Goal: Information Seeking & Learning: Learn about a topic

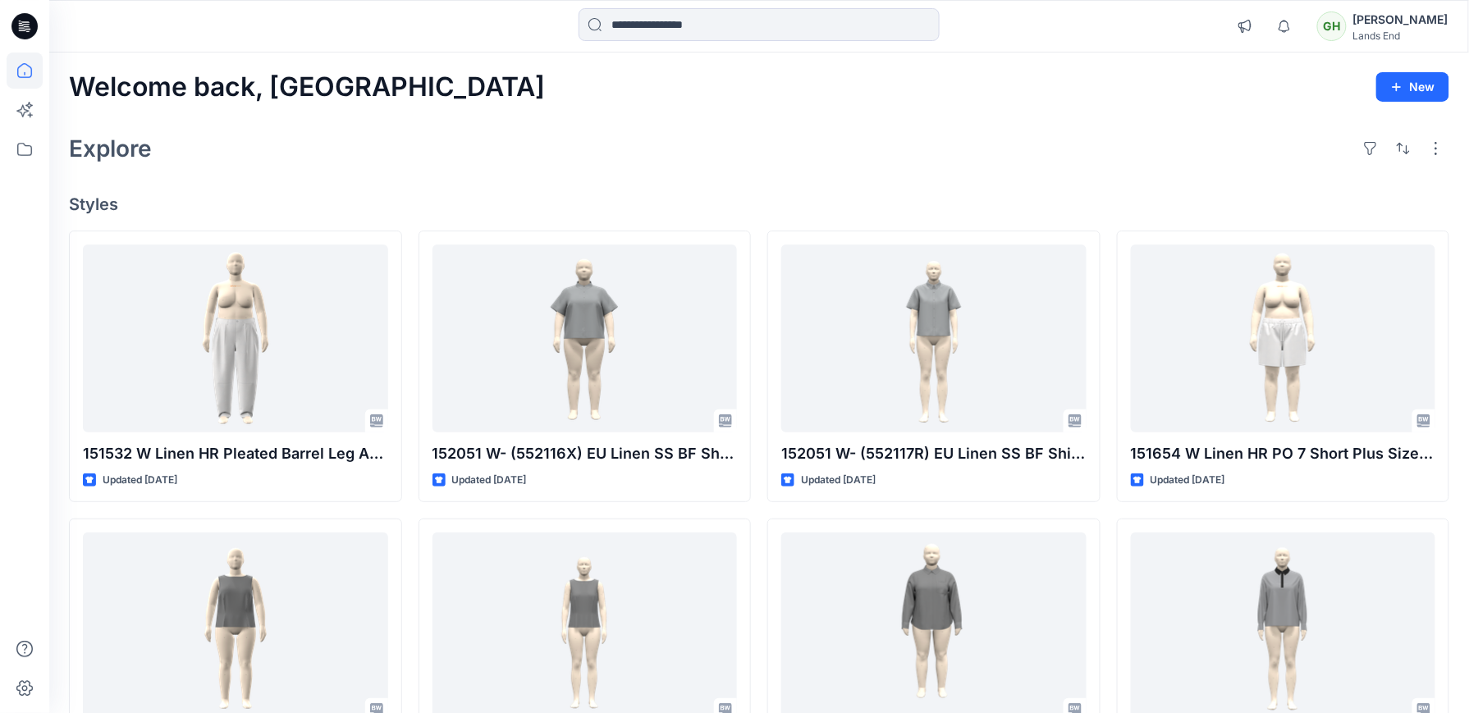
click at [739, 28] on input at bounding box center [759, 24] width 361 height 33
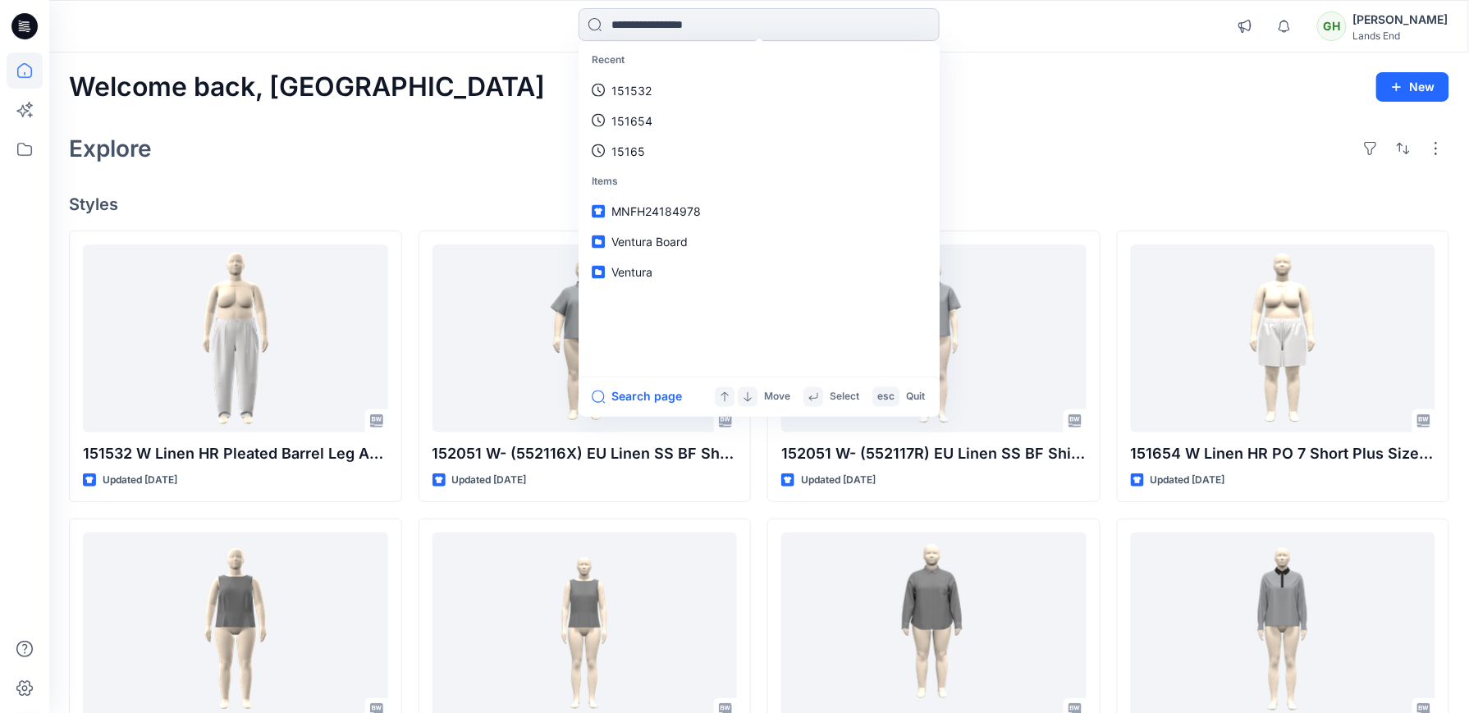
click at [641, 34] on input at bounding box center [759, 24] width 361 height 33
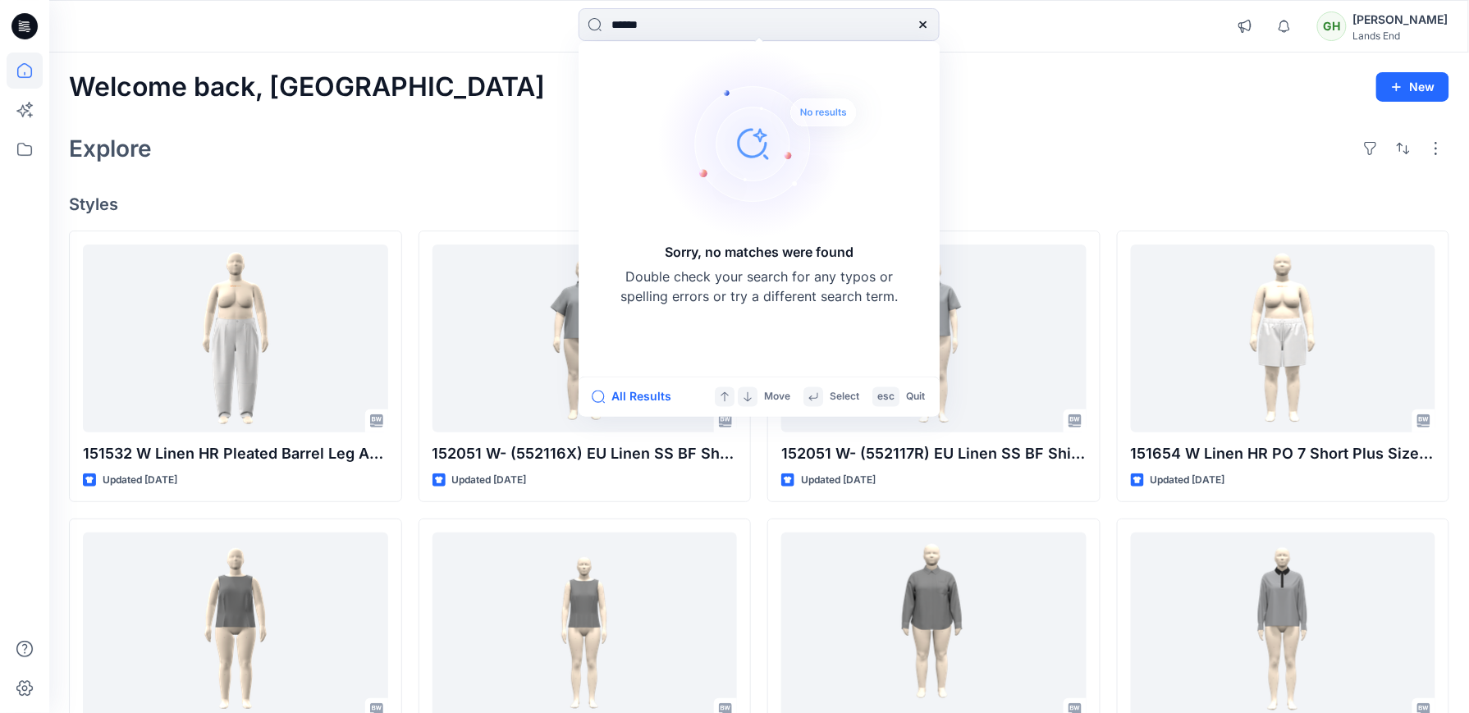
type input "******"
click at [451, 139] on div "Explore" at bounding box center [759, 148] width 1380 height 39
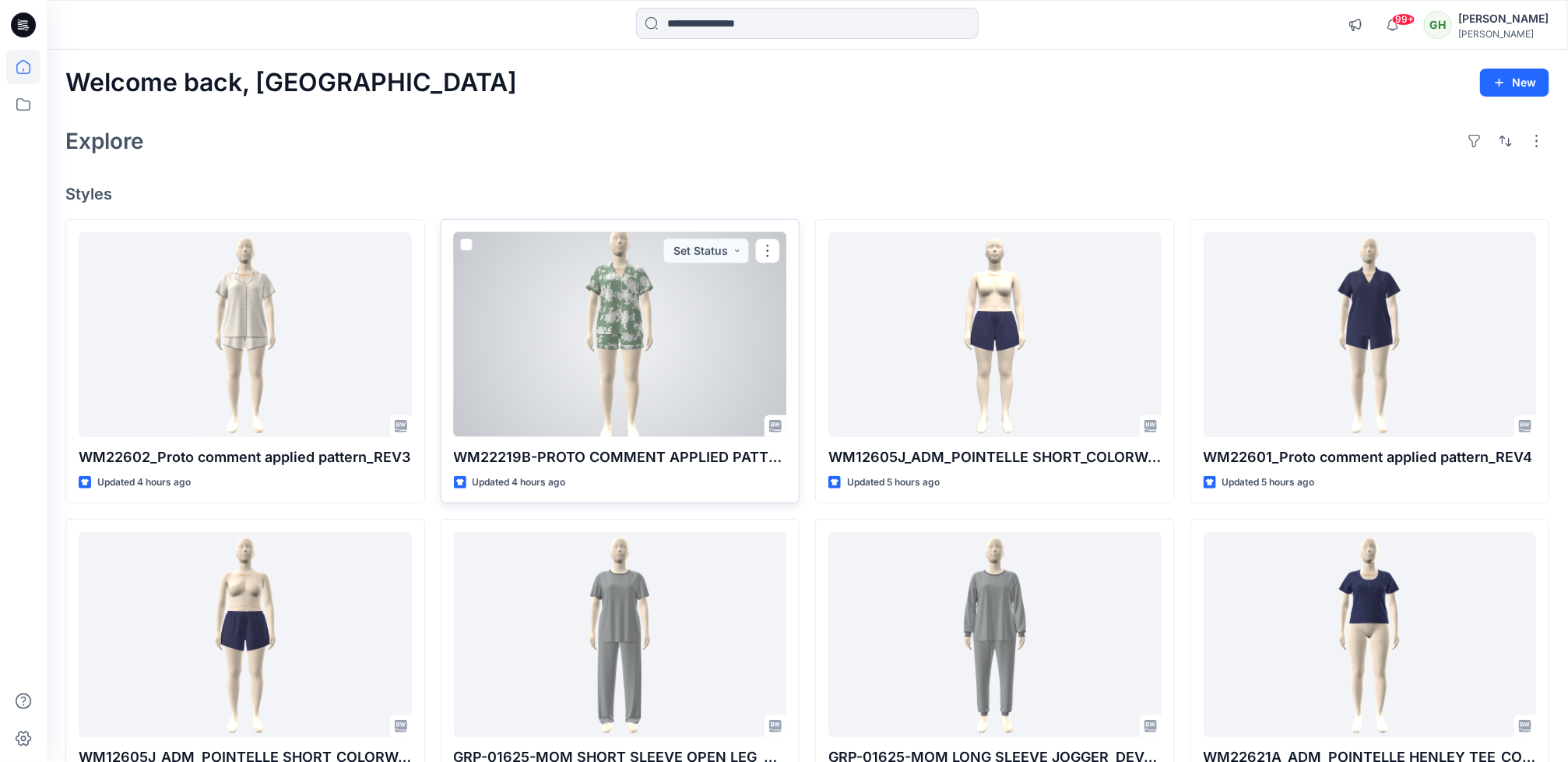
click at [659, 393] on div at bounding box center [619, 335] width 333 height 205
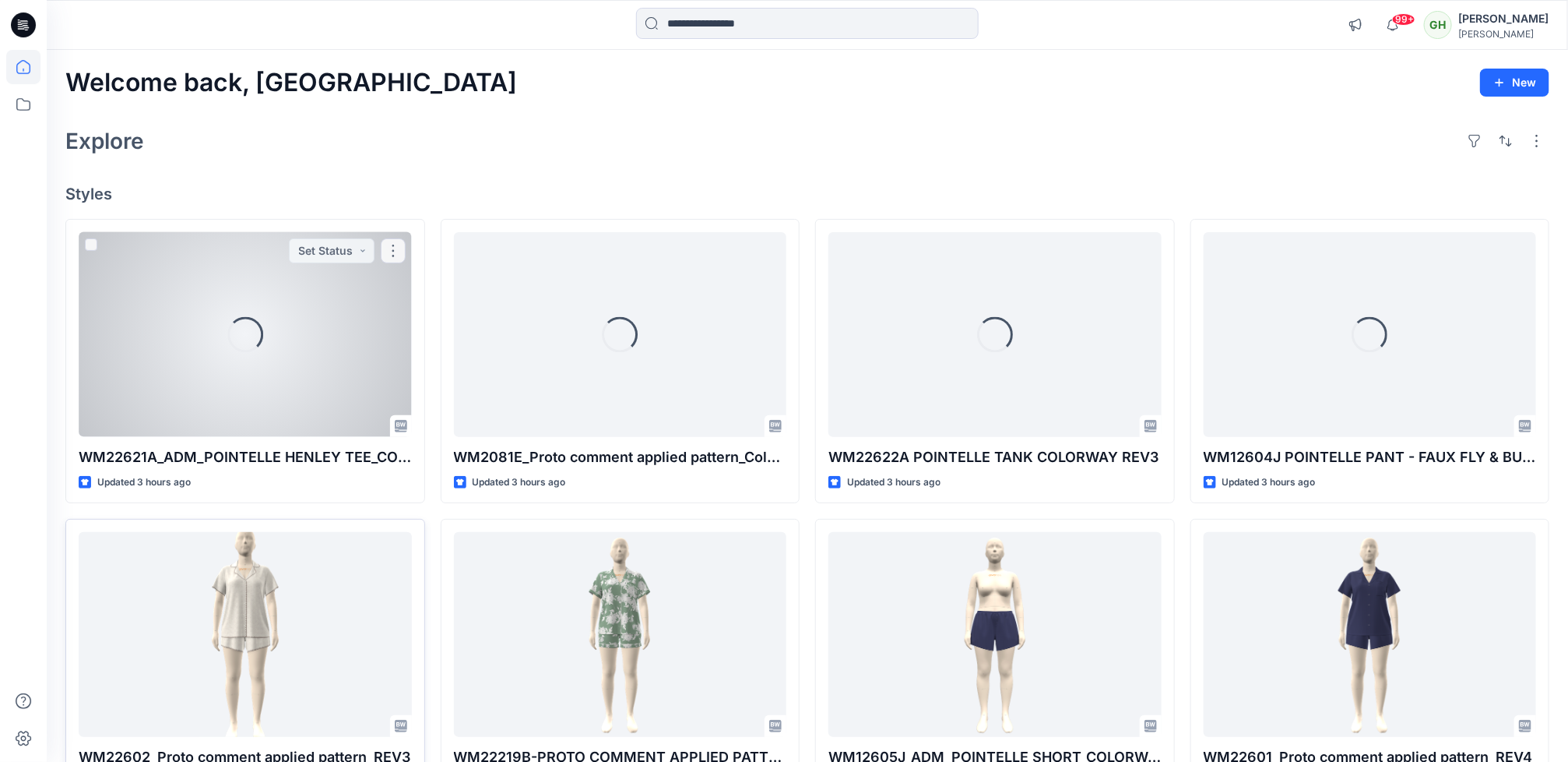
click at [231, 354] on div "Loading..." at bounding box center [245, 335] width 333 height 205
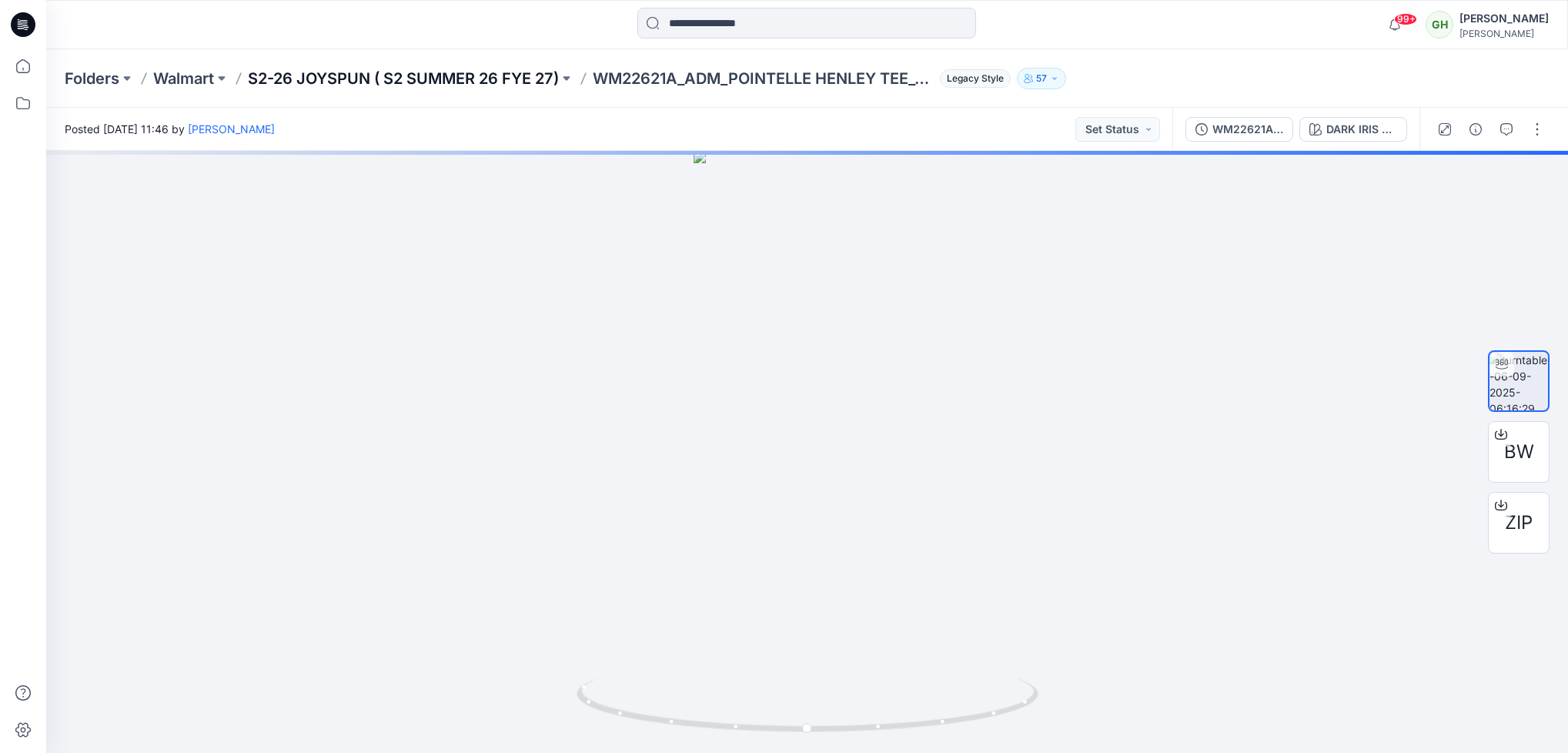
click at [532, 74] on p "S2-26 JOYSPUN ( S2 SUMMER 26 FYE 27)" at bounding box center [403, 78] width 311 height 22
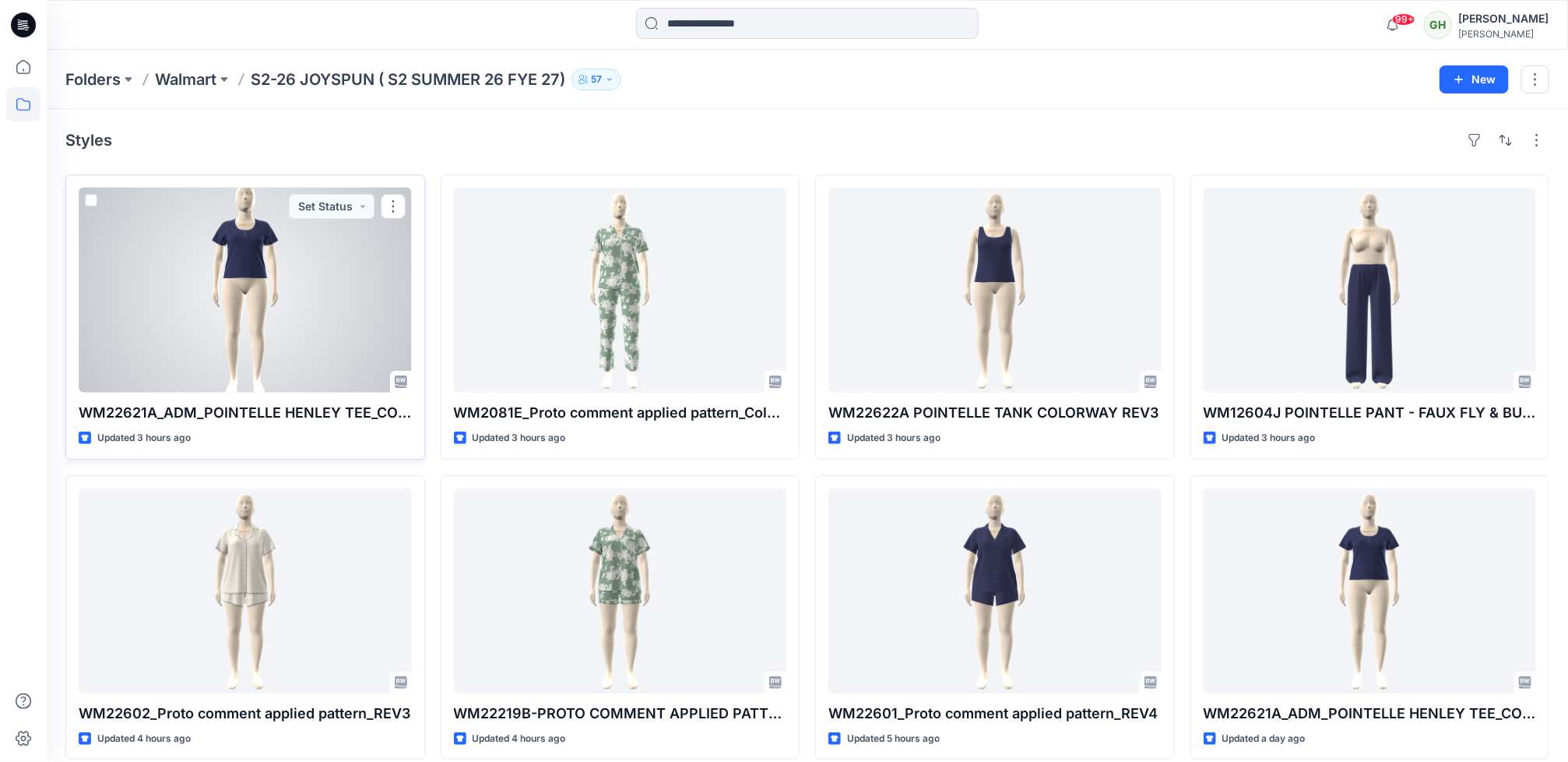
click at [379, 414] on p "WM22621A_ADM_POINTELLE HENLEY TEE_COLORWAY_REV5L" at bounding box center [245, 412] width 333 height 22
click at [402, 414] on p "WM22621A_ADM_POINTELLE HENLEY TEE_COLORWAY_REV5L" at bounding box center [245, 412] width 333 height 22
click at [252, 313] on div at bounding box center [245, 290] width 333 height 205
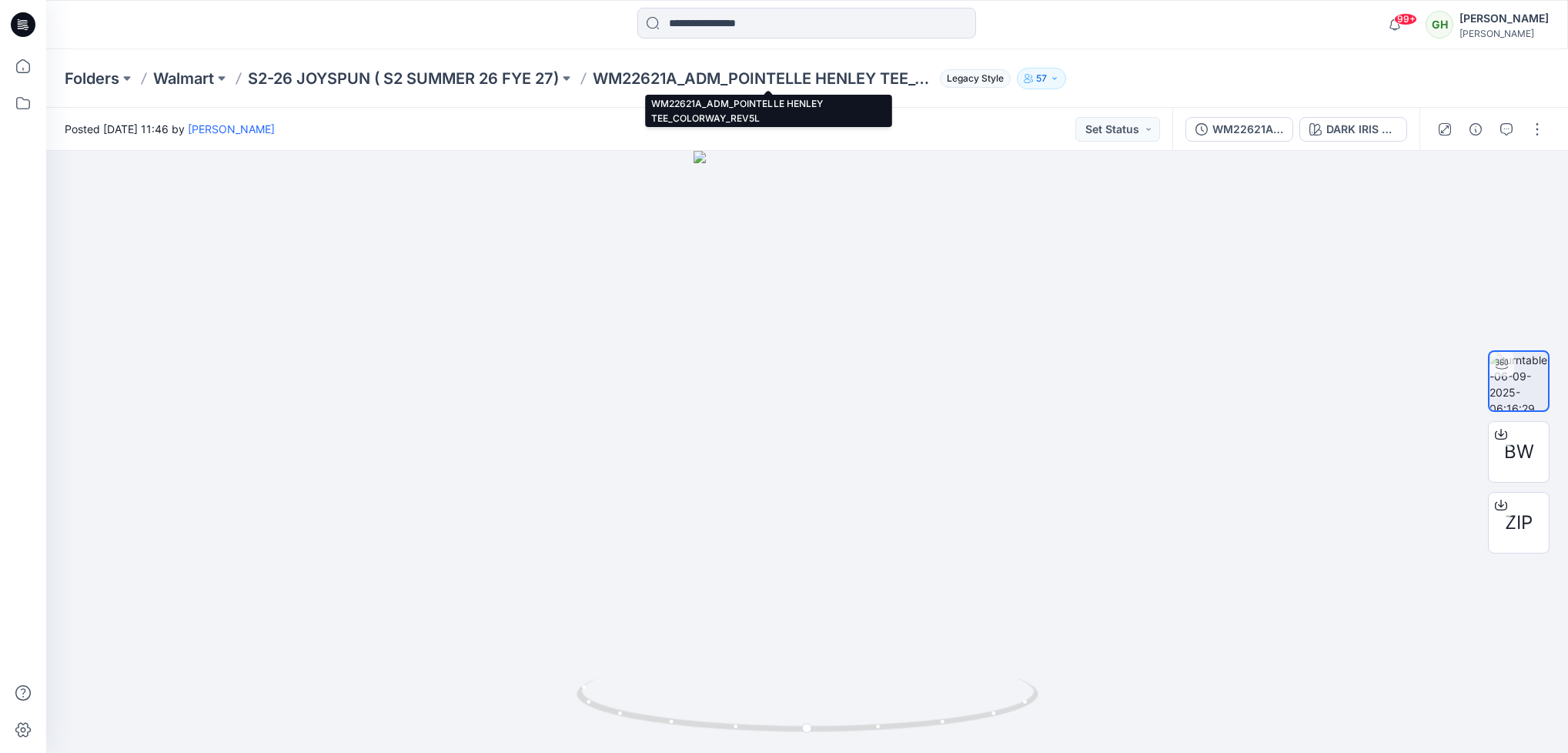
click at [934, 77] on p "WM22621A_ADM_POINTELLE HENLEY TEE_COLORWAY_REV5L" at bounding box center [763, 78] width 341 height 22
click at [866, 77] on p "WM22621A_ADM_POINTELLE HENLEY TEE_COLORWAY_REV5L" at bounding box center [763, 78] width 341 height 22
click at [31, 28] on icon at bounding box center [23, 24] width 24 height 24
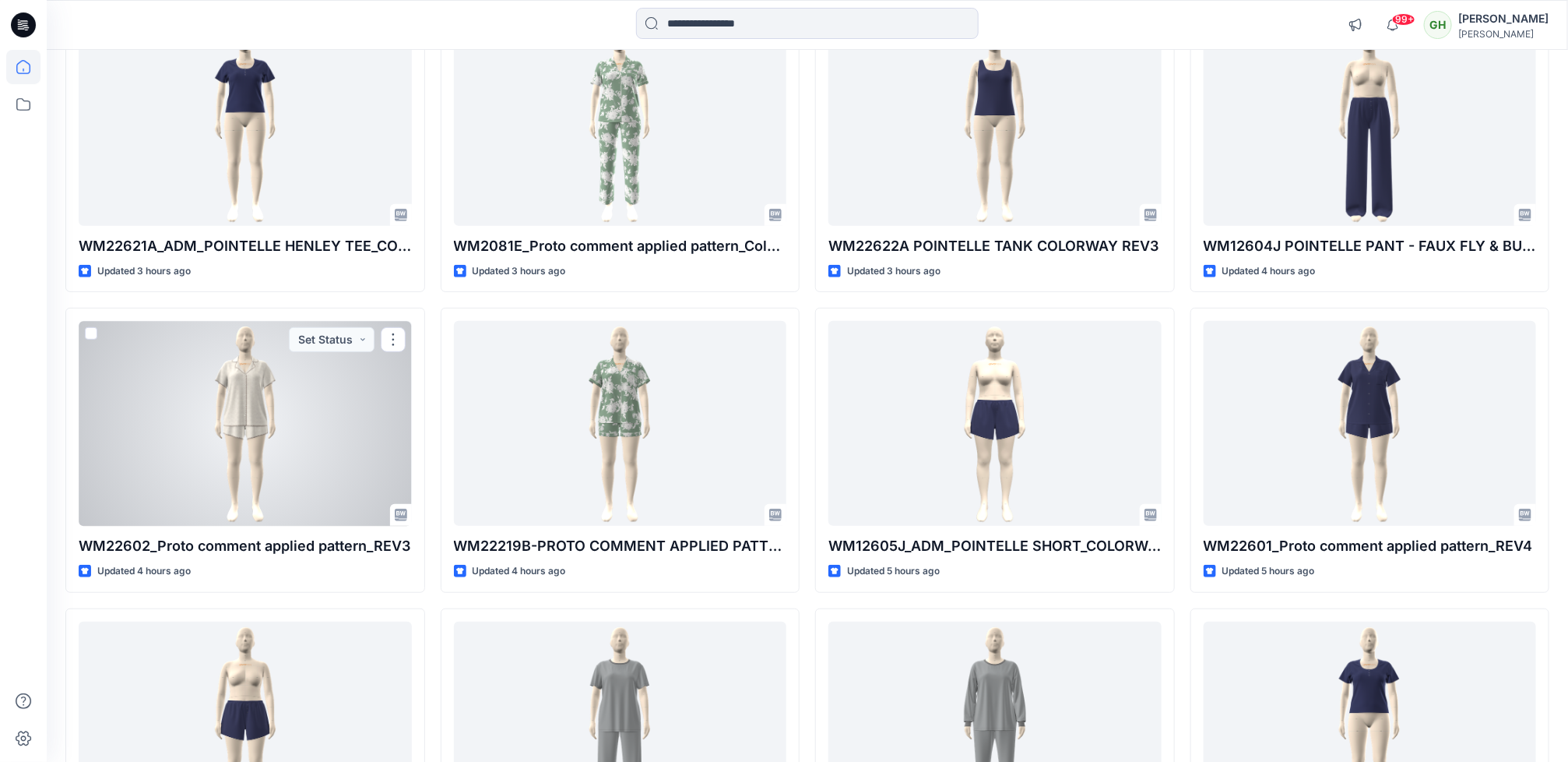
scroll to position [233, 0]
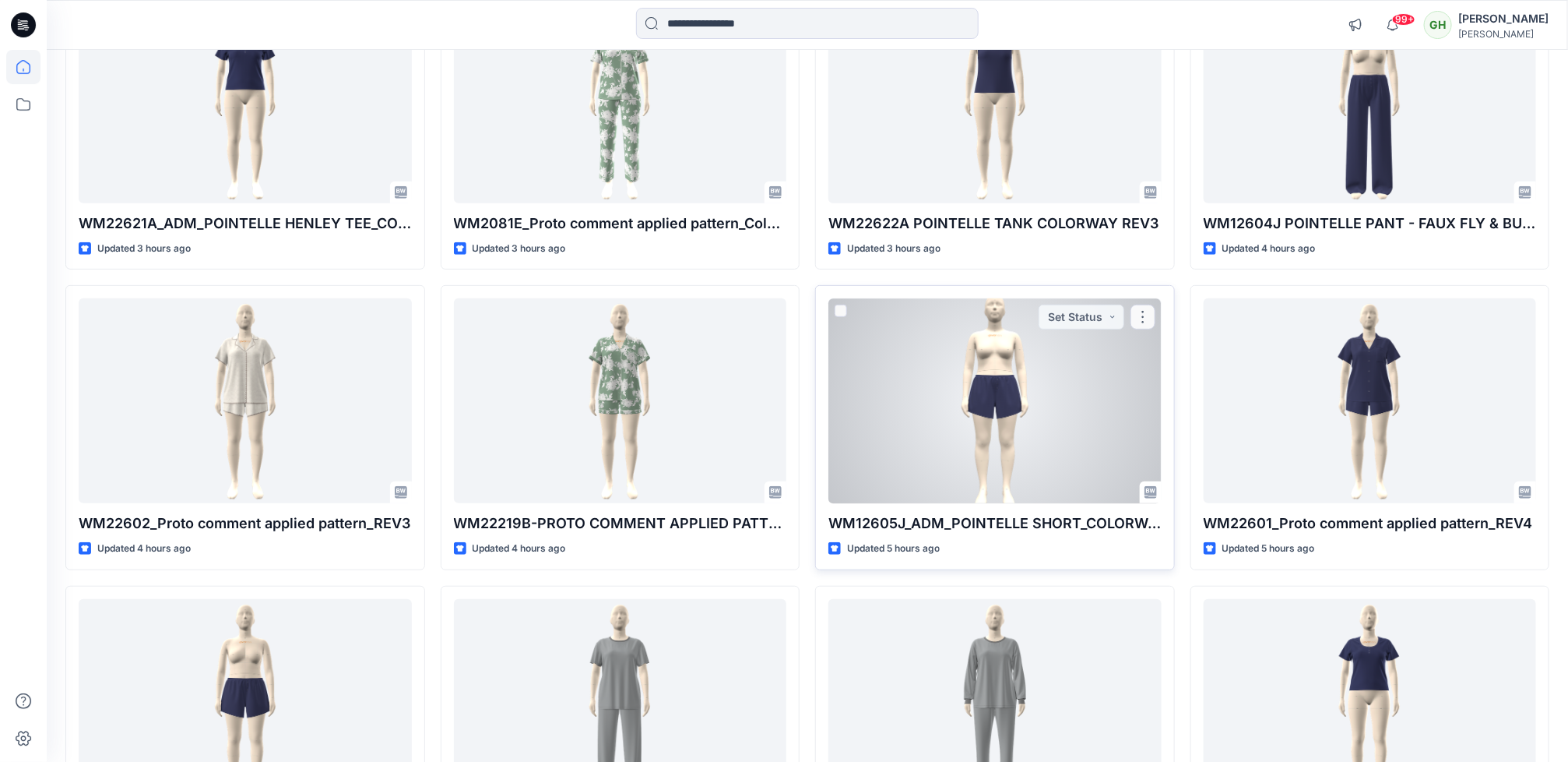
click at [926, 458] on div at bounding box center [994, 400] width 333 height 205
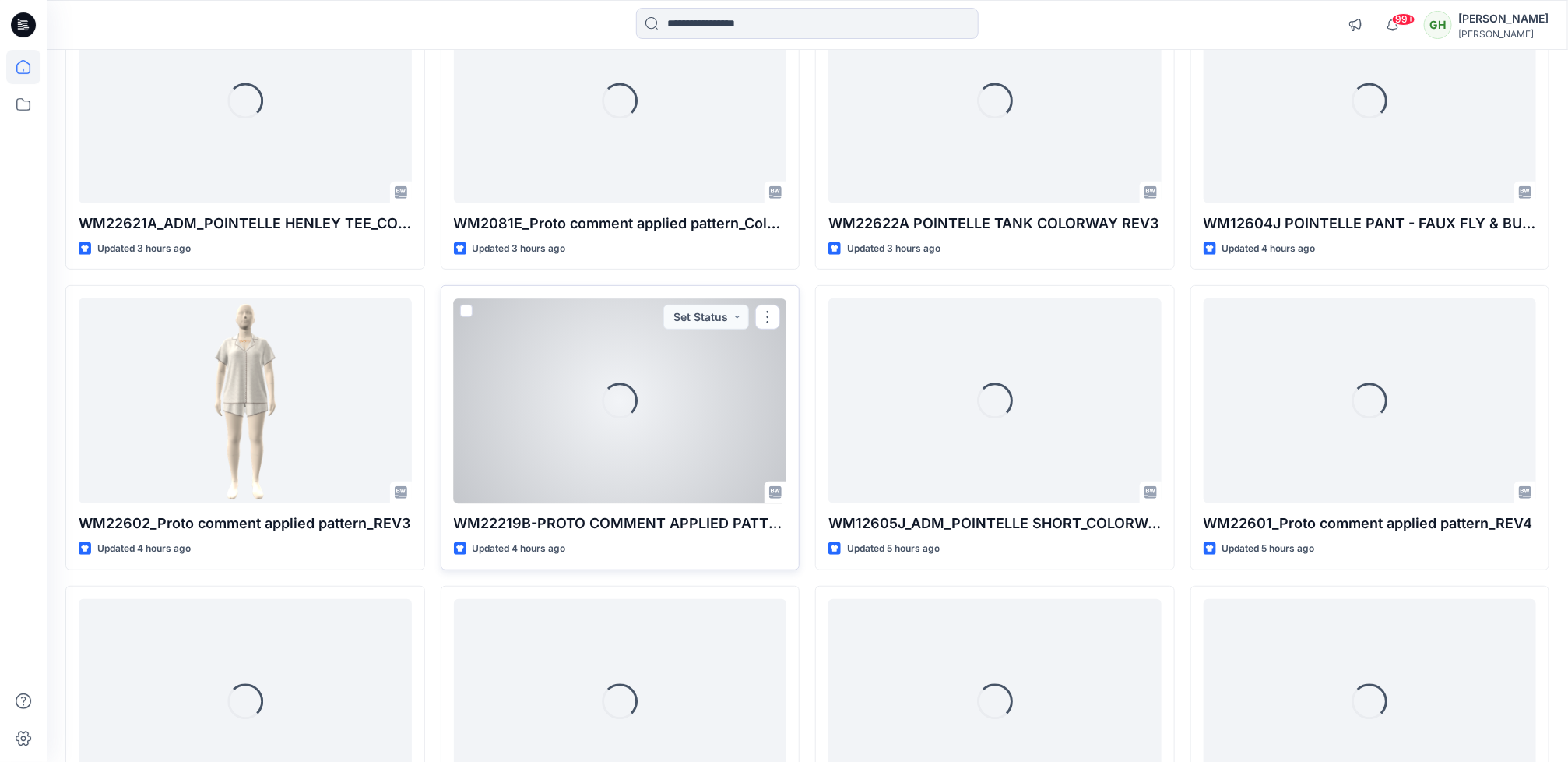
scroll to position [117, 0]
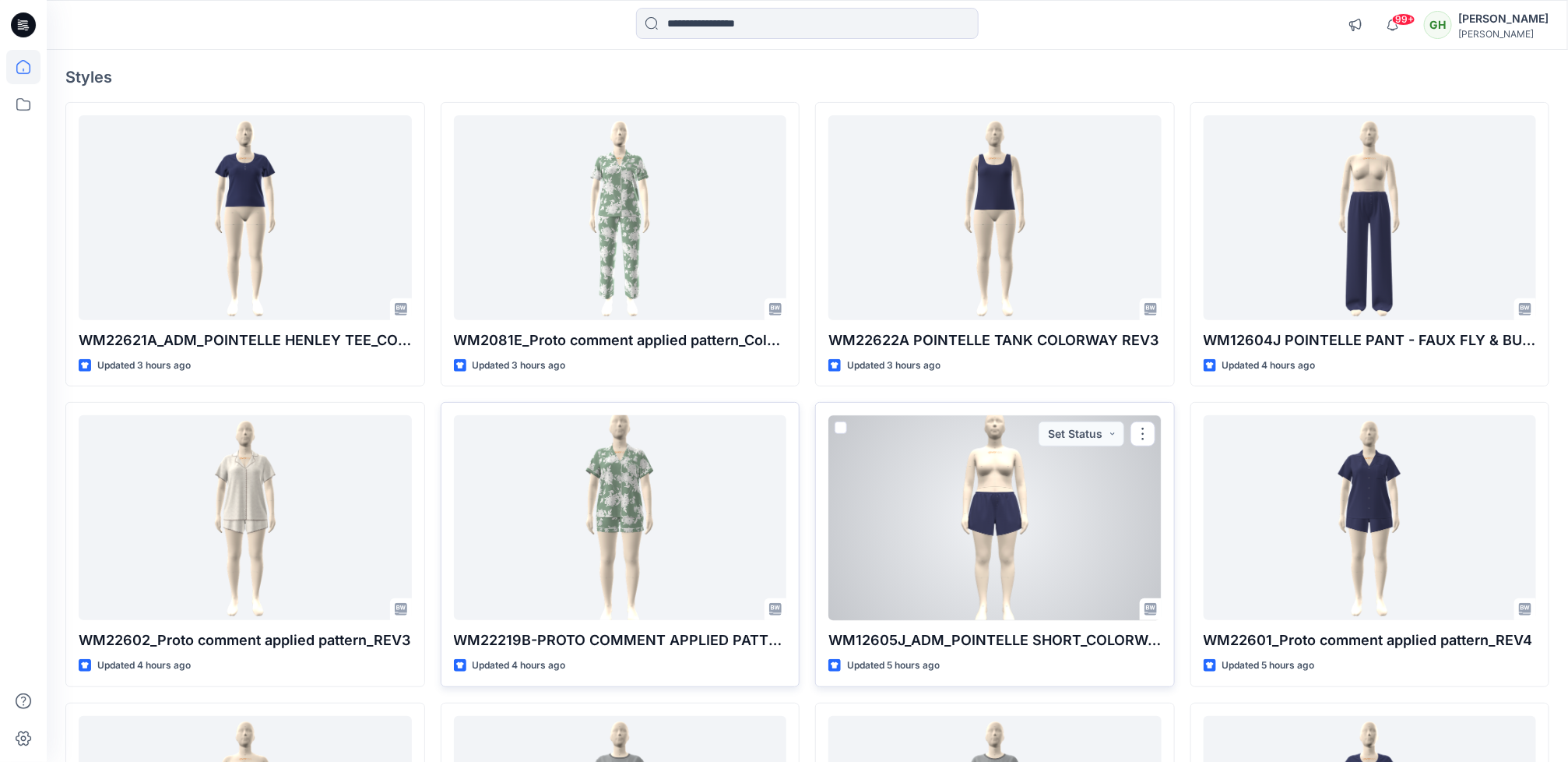
click at [979, 562] on div at bounding box center [994, 517] width 333 height 205
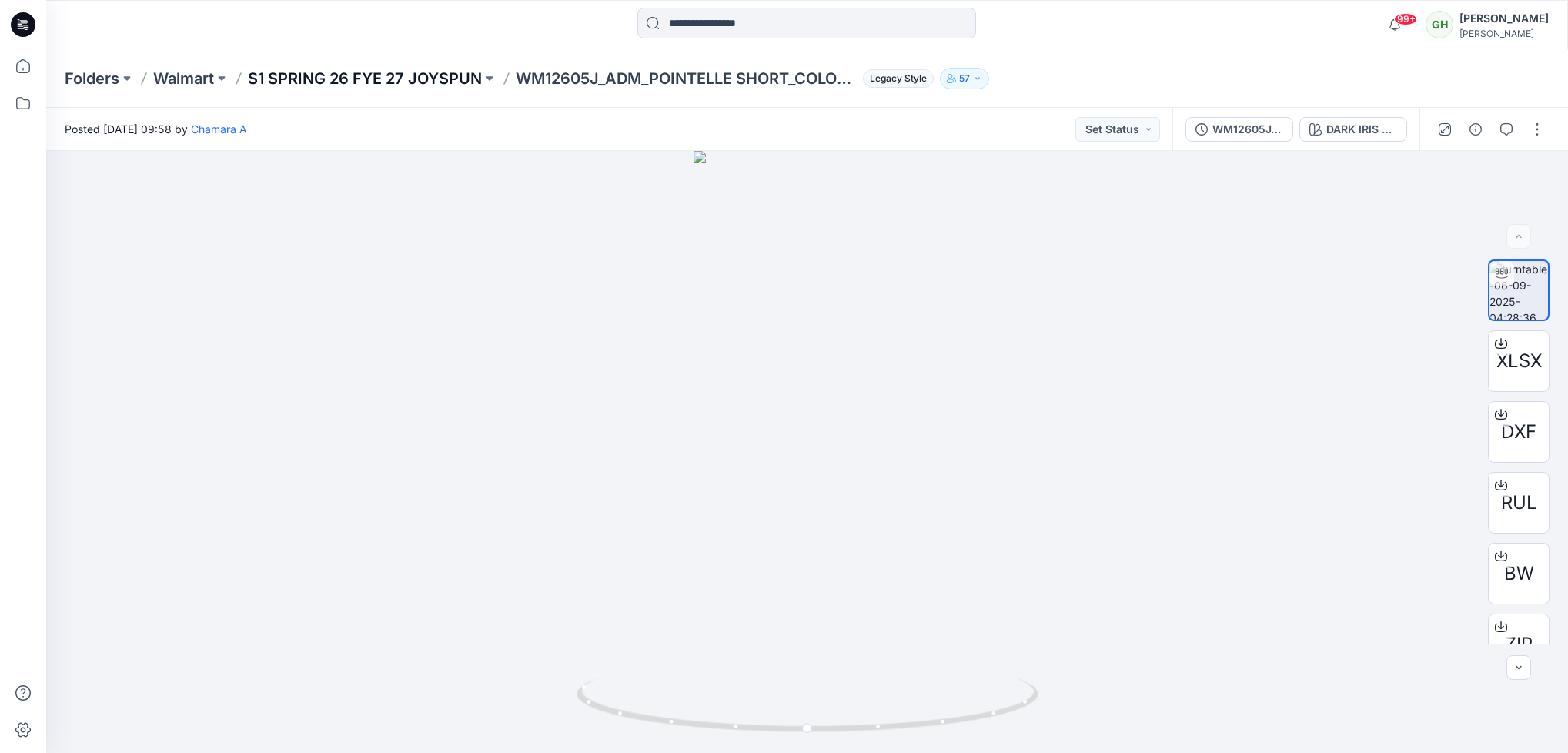
click at [418, 68] on p "S1 SPRING 26 FYE 27 JOYSPUN" at bounding box center [364, 78] width 234 height 22
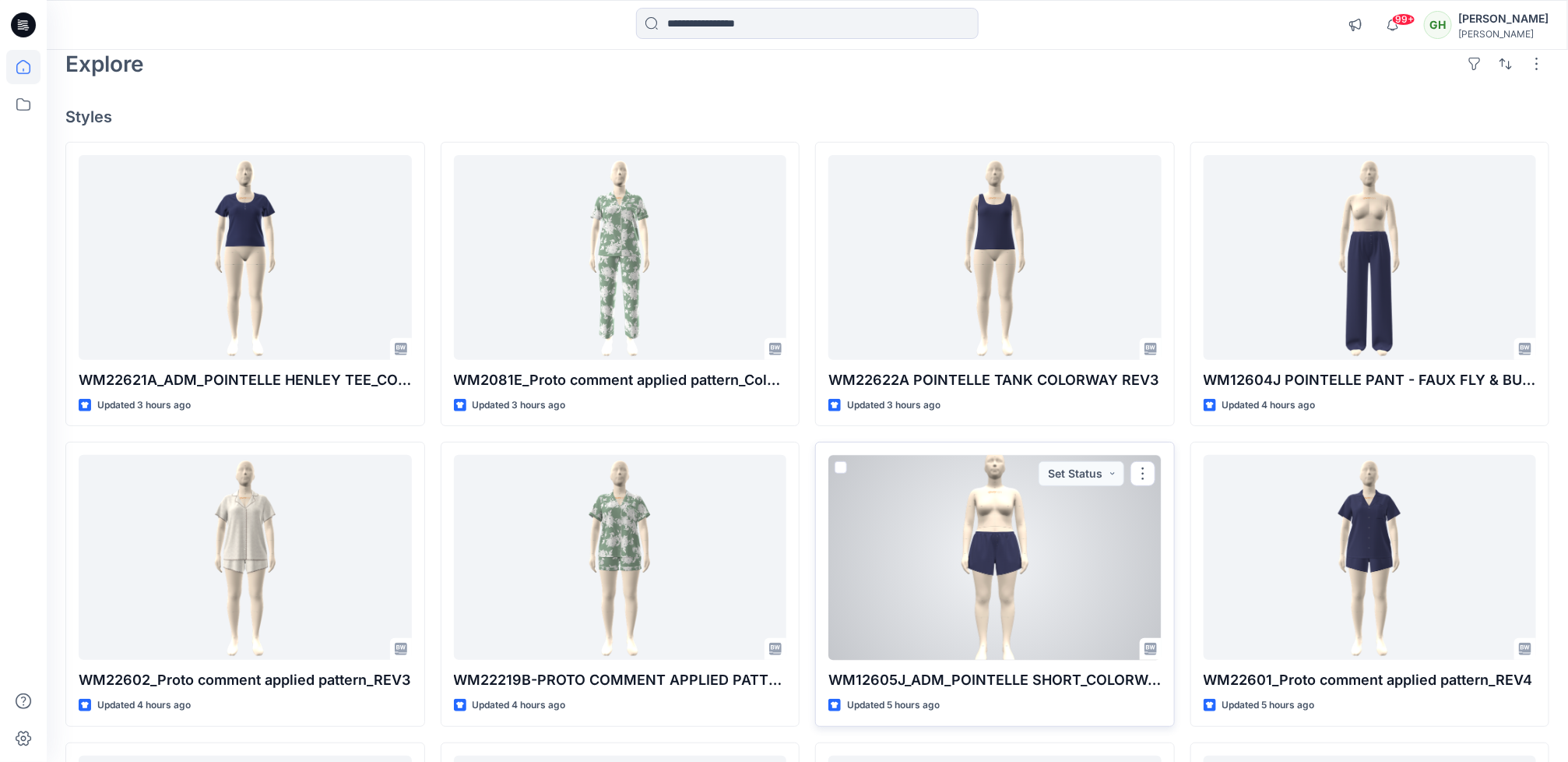
scroll to position [117, 0]
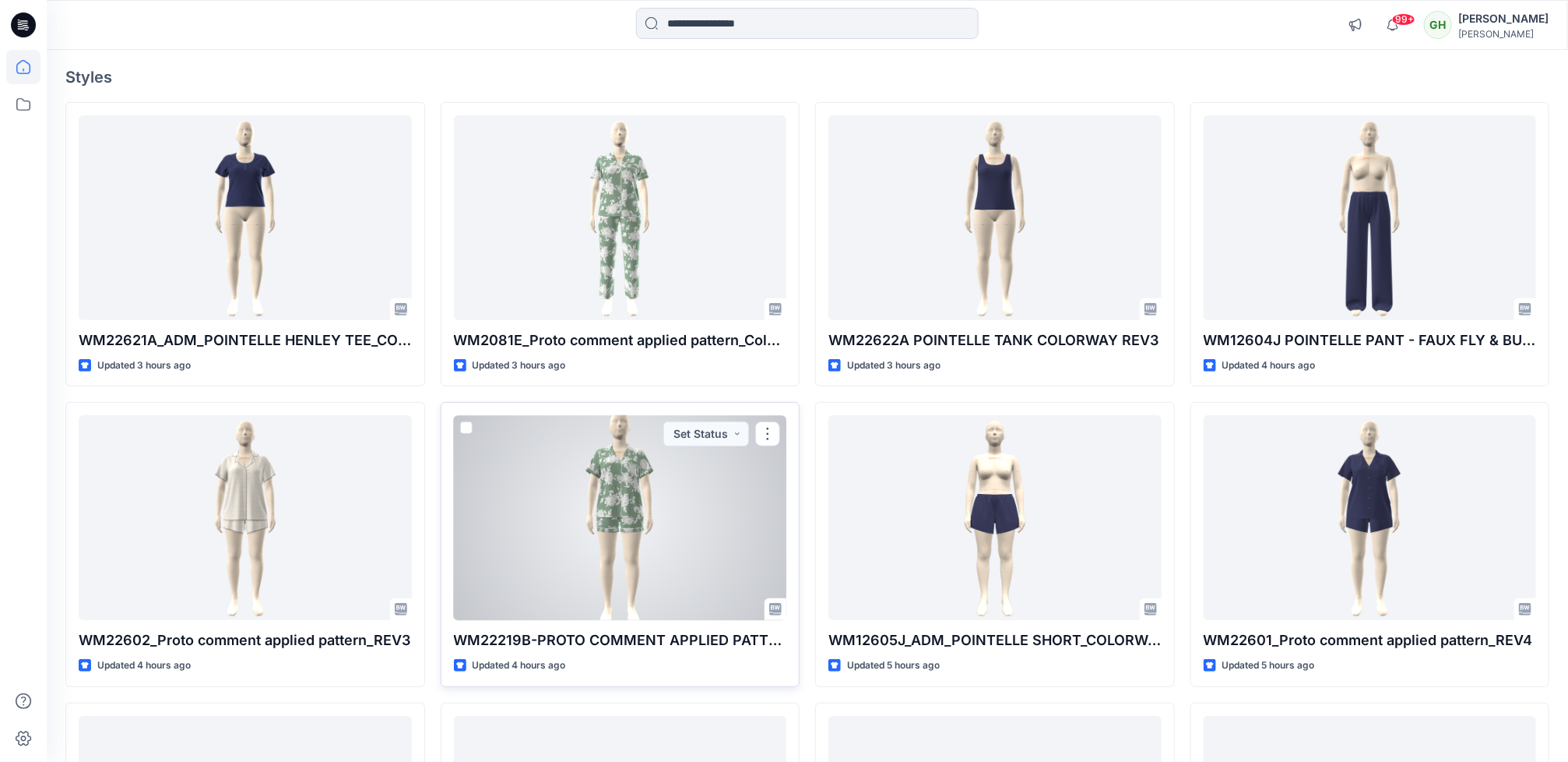
click at [578, 521] on div at bounding box center [619, 517] width 333 height 205
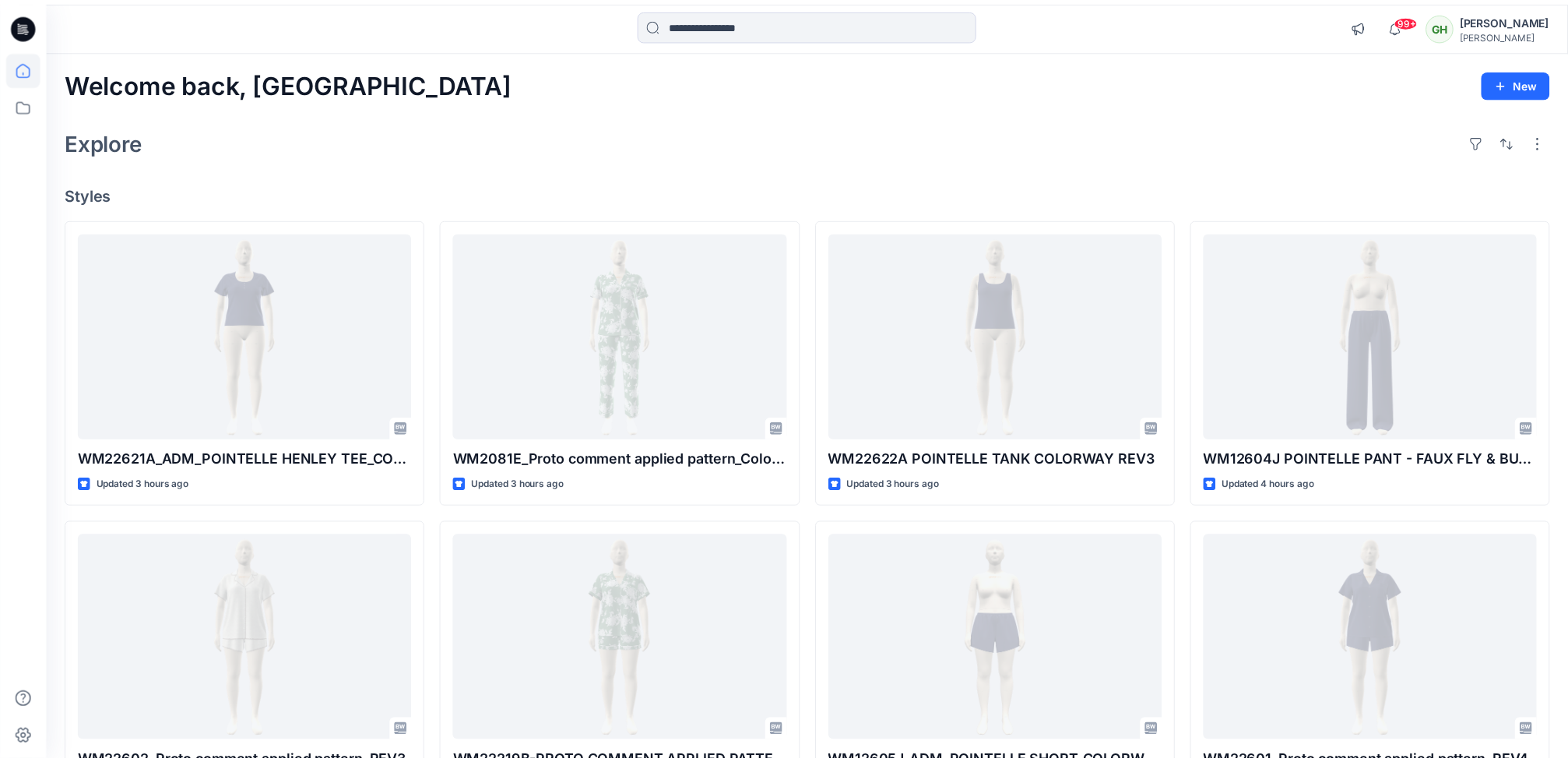
scroll to position [117, 0]
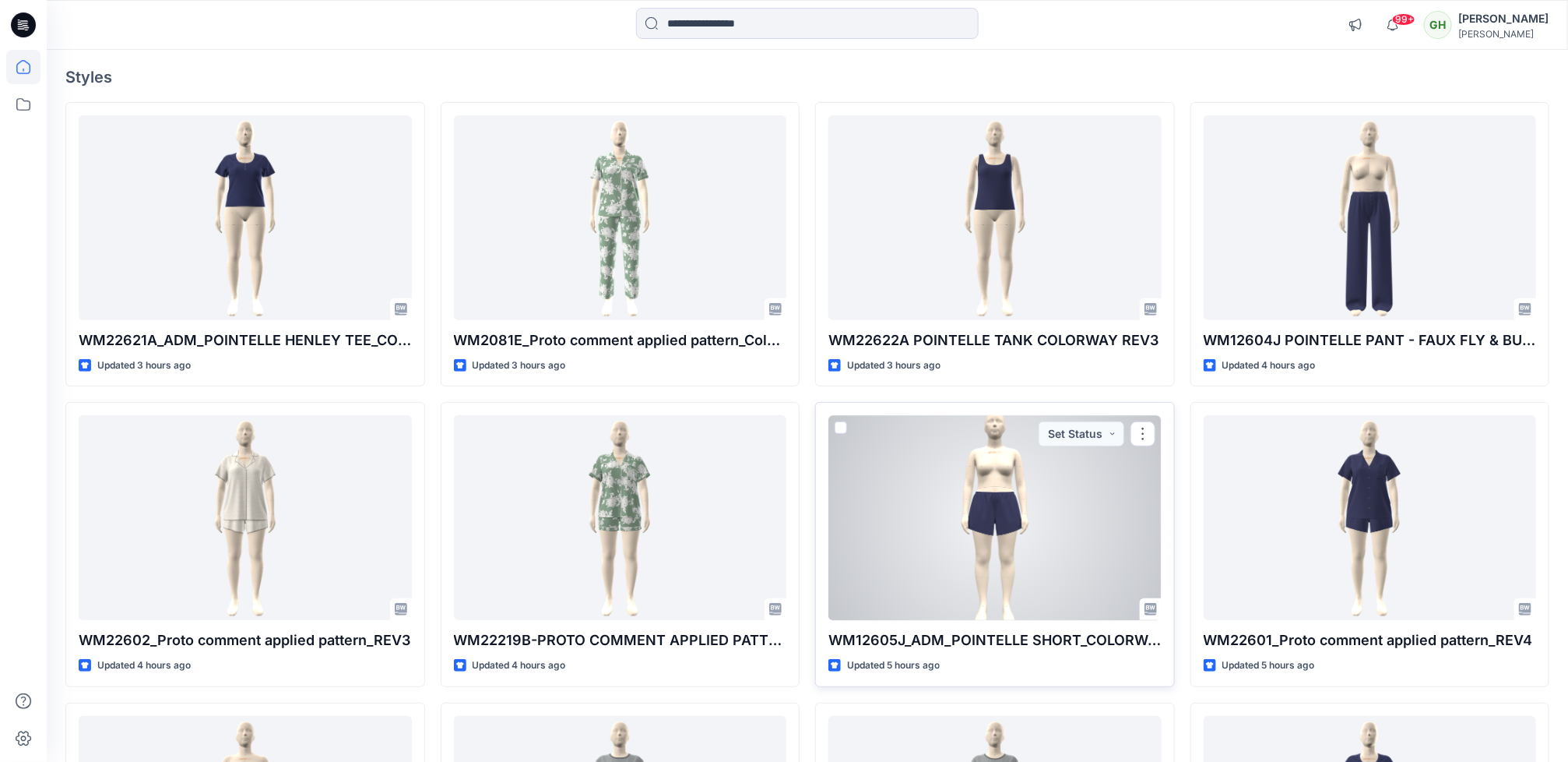
click at [1044, 514] on div at bounding box center [994, 517] width 333 height 205
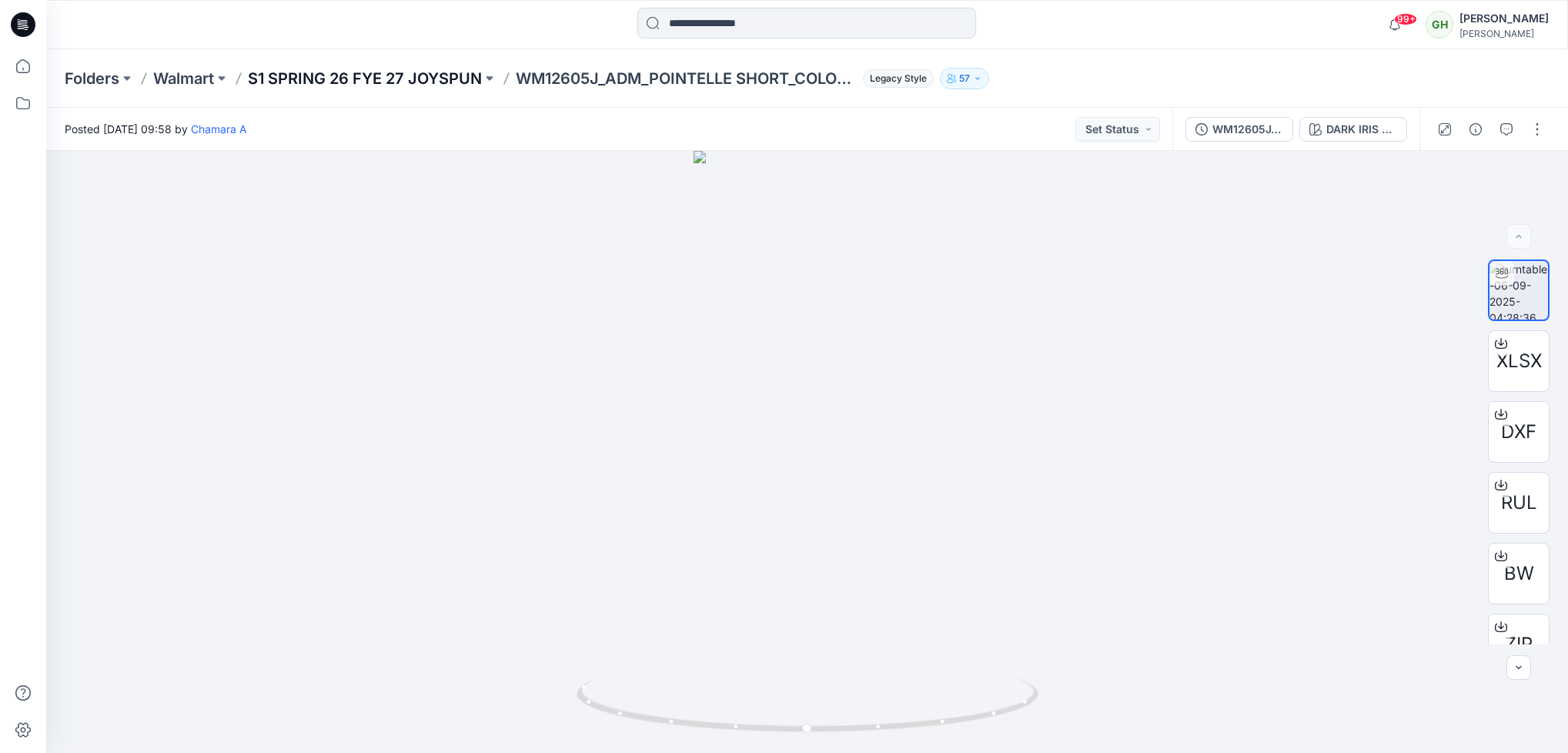
click at [385, 68] on p "S1 SPRING 26 FYE 27 JOYSPUN" at bounding box center [364, 78] width 234 height 22
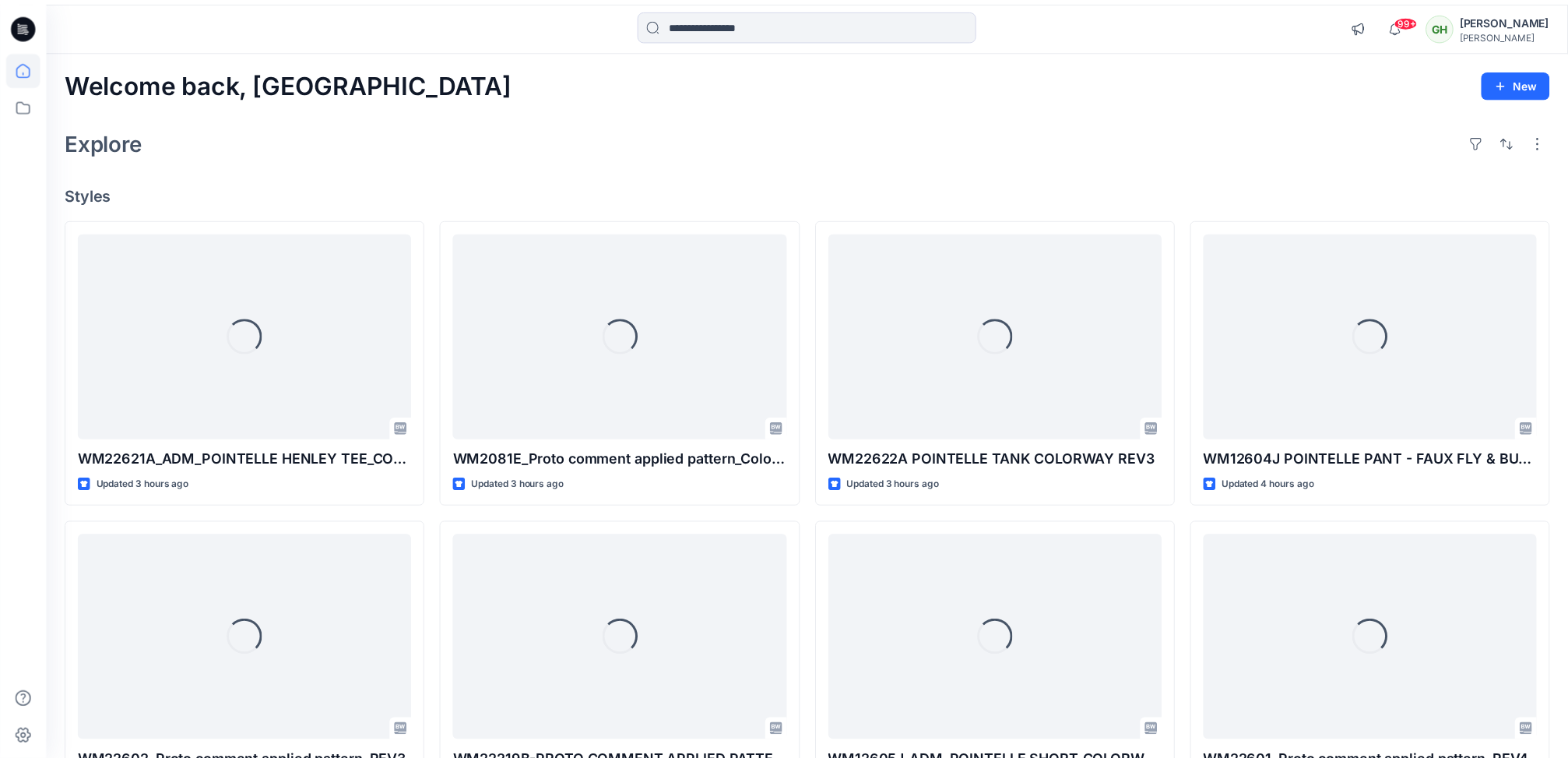
scroll to position [117, 0]
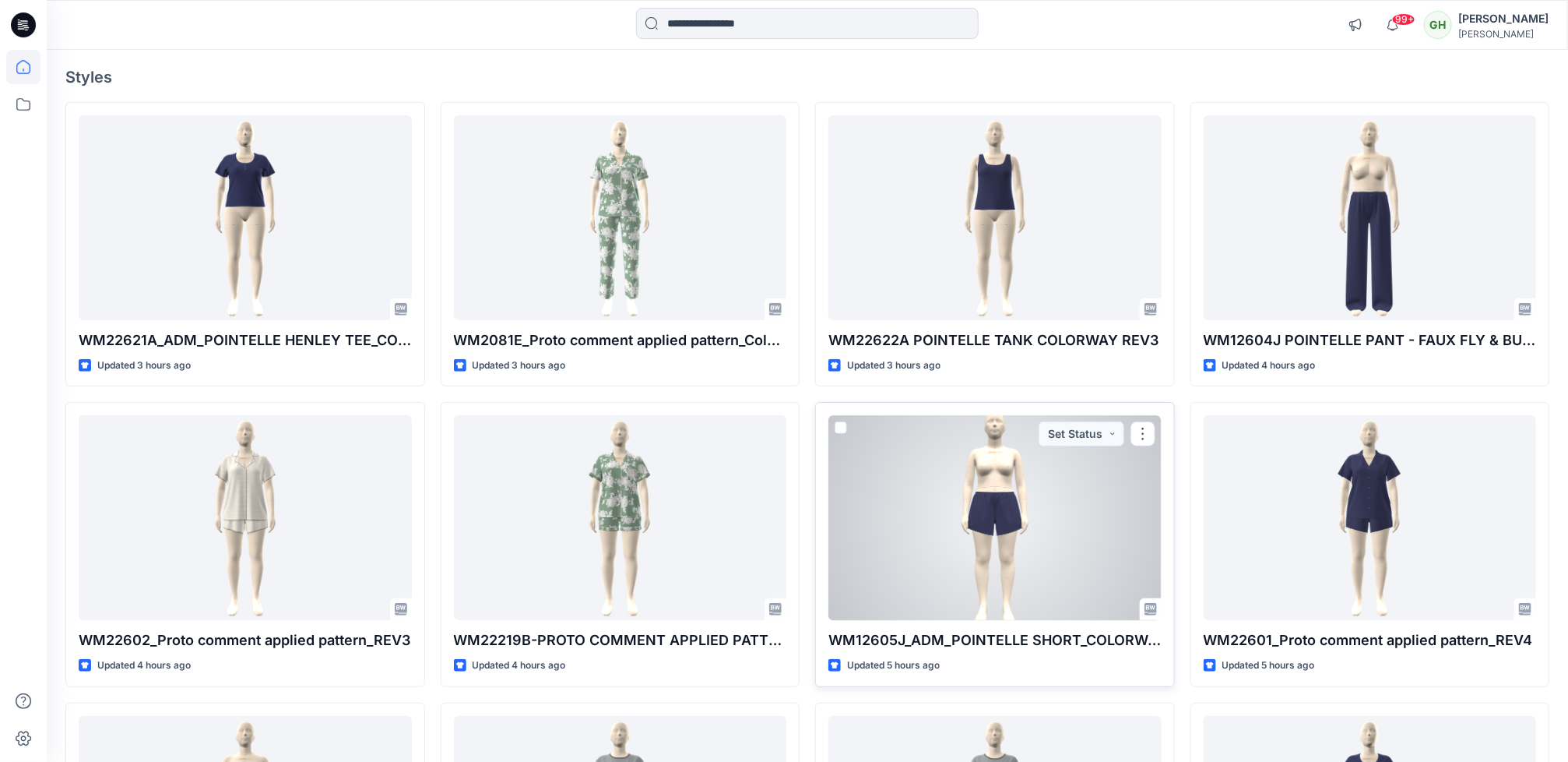
click at [907, 568] on div at bounding box center [994, 517] width 333 height 205
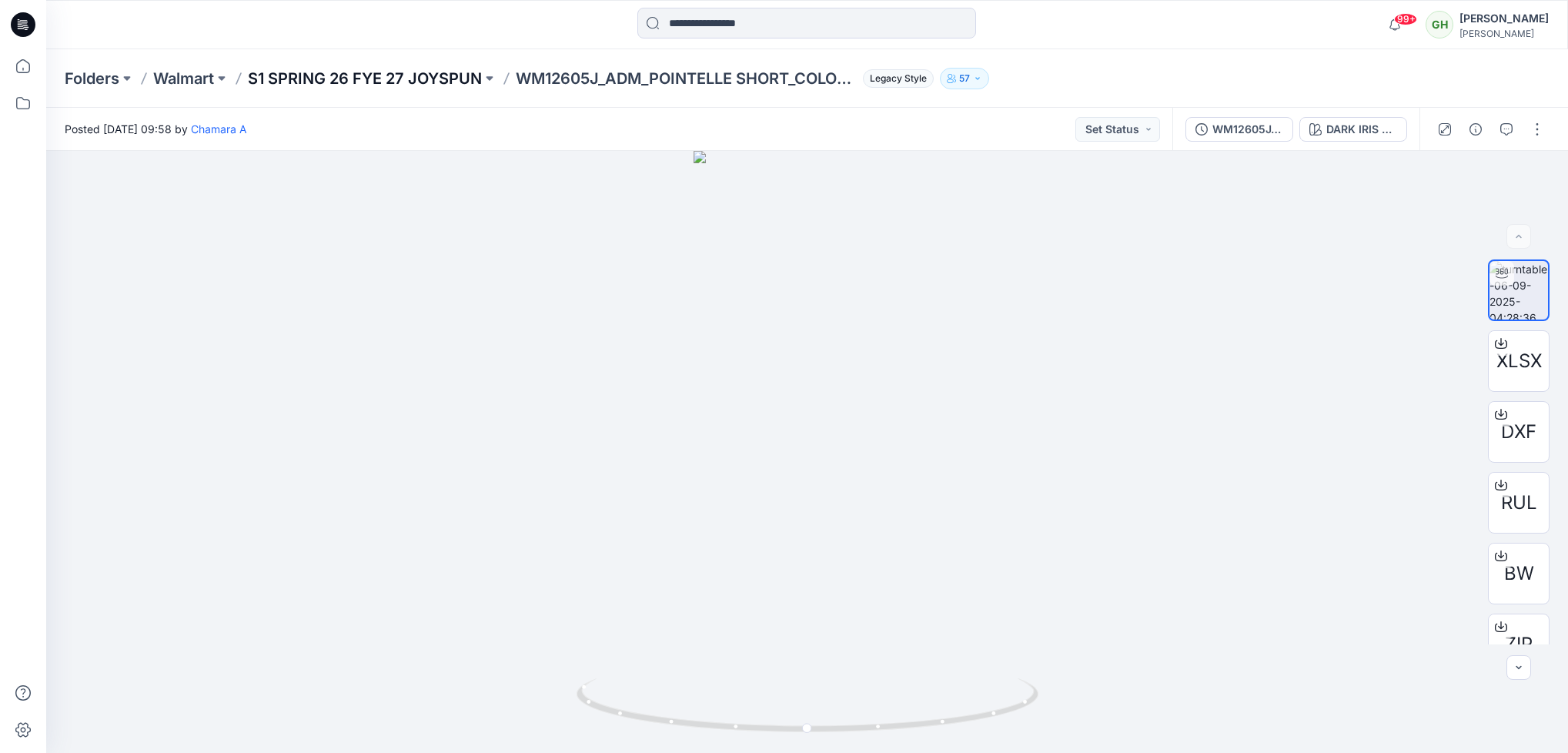
click at [377, 68] on p "S1 SPRING 26 FYE 27 JOYSPUN" at bounding box center [364, 78] width 234 height 22
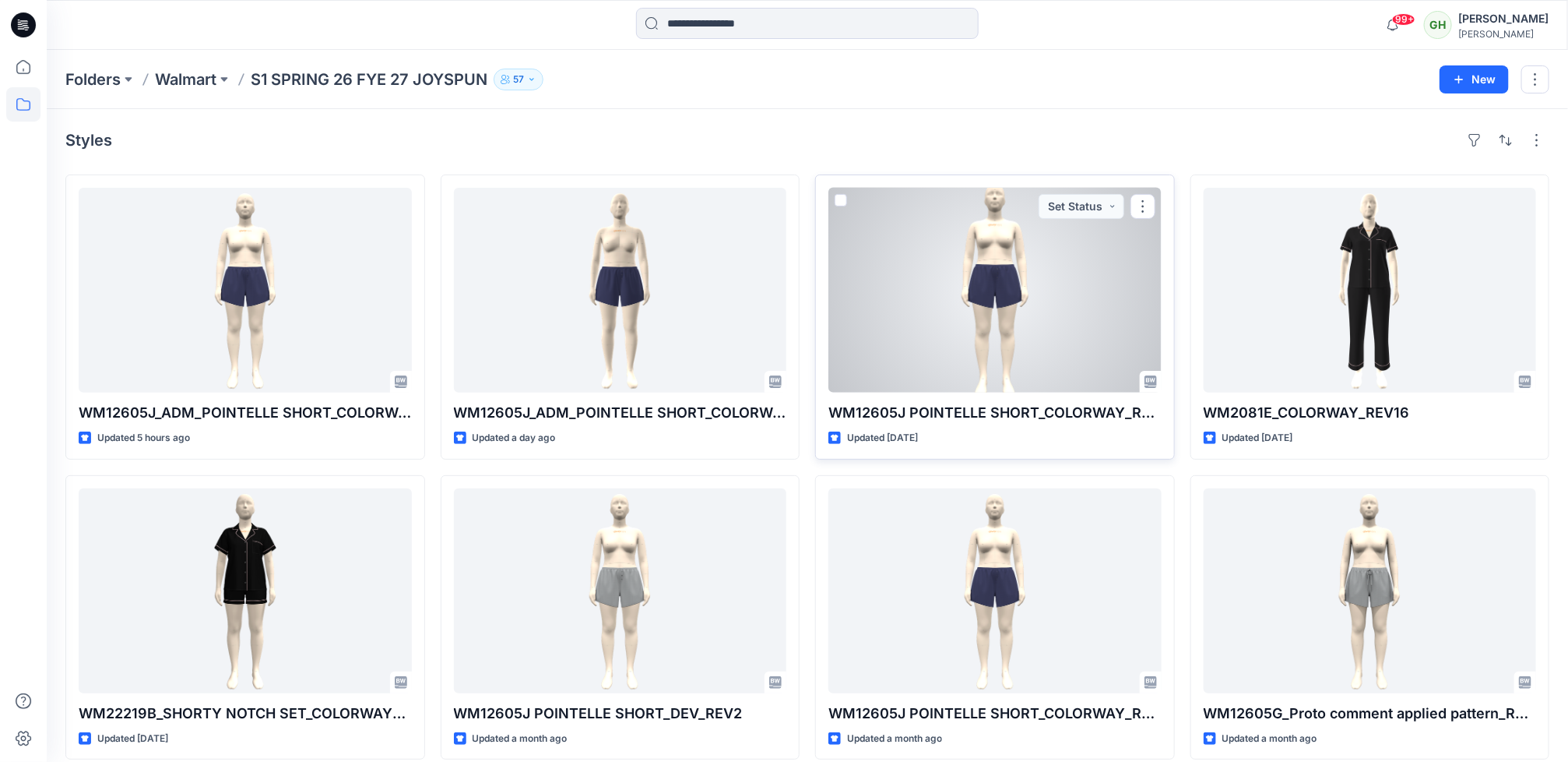
click at [1001, 337] on div at bounding box center [994, 290] width 333 height 205
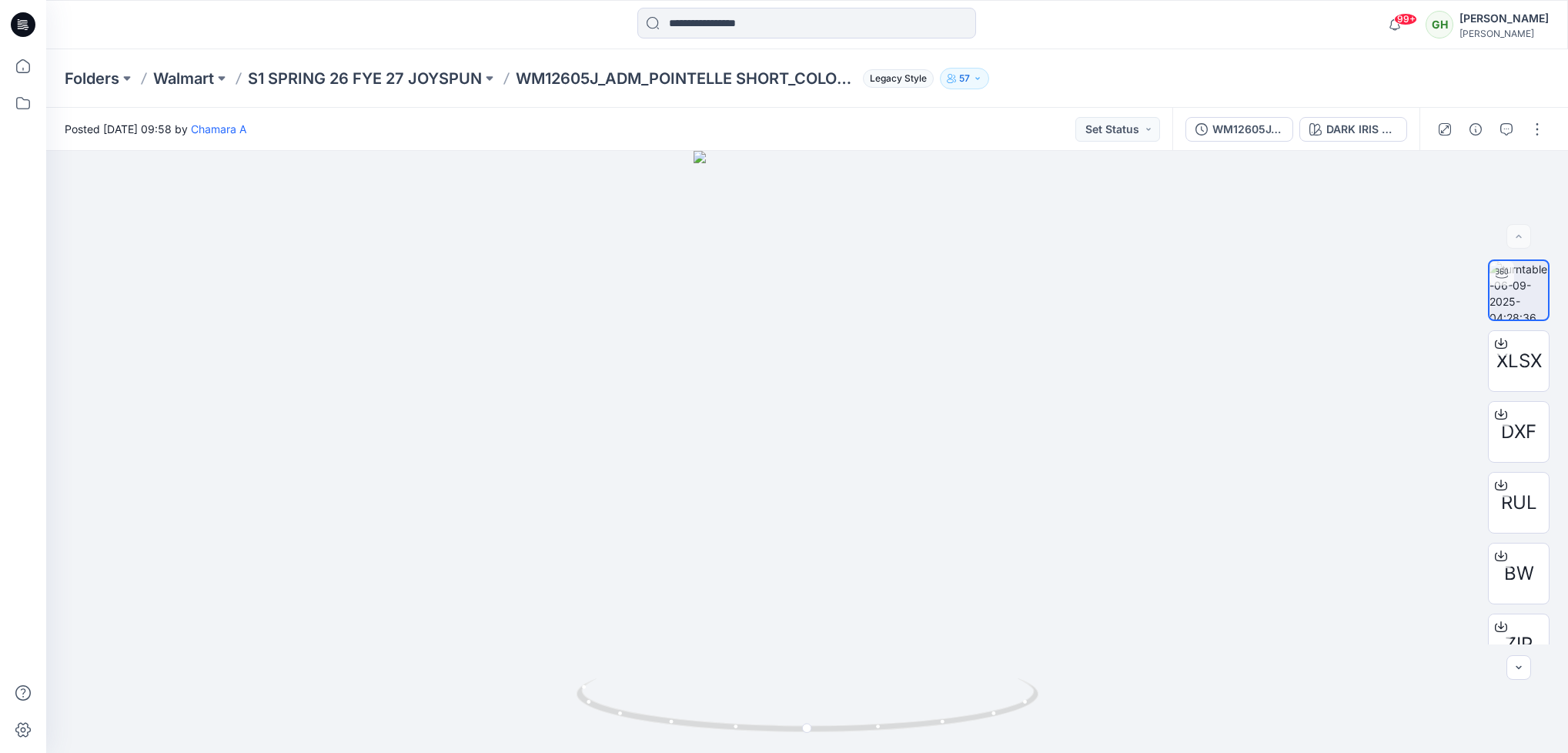
click at [32, 30] on icon at bounding box center [23, 24] width 24 height 24
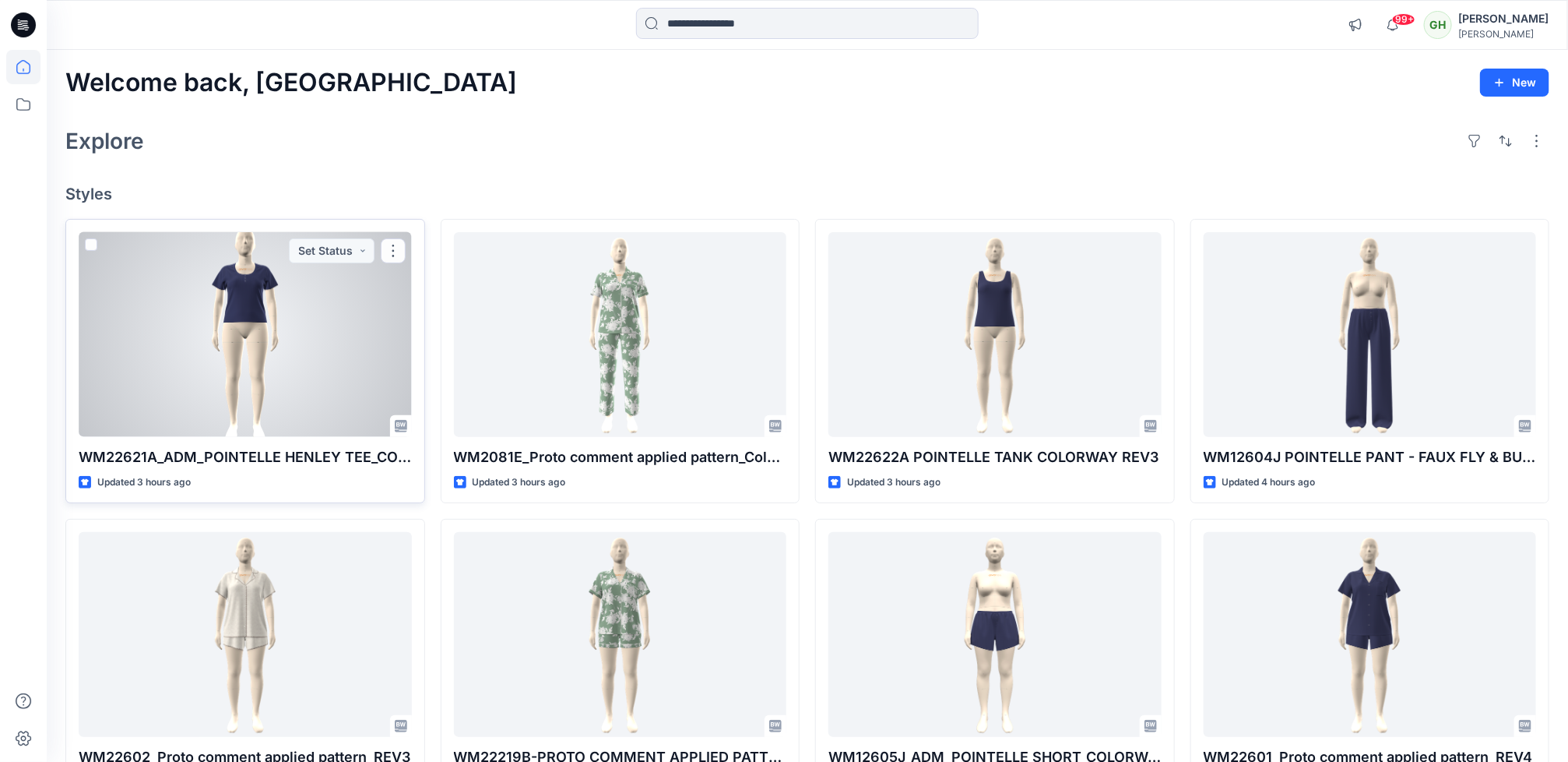
click at [297, 341] on div at bounding box center [245, 335] width 333 height 205
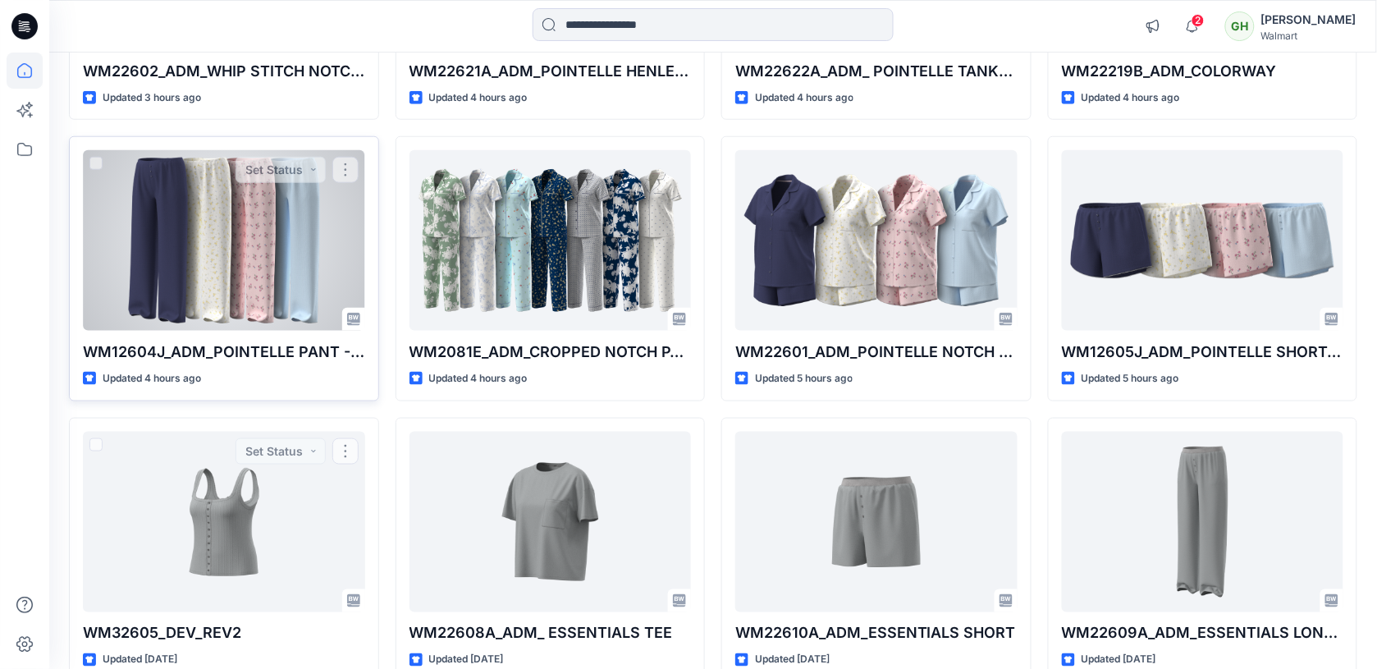
scroll to position [161, 0]
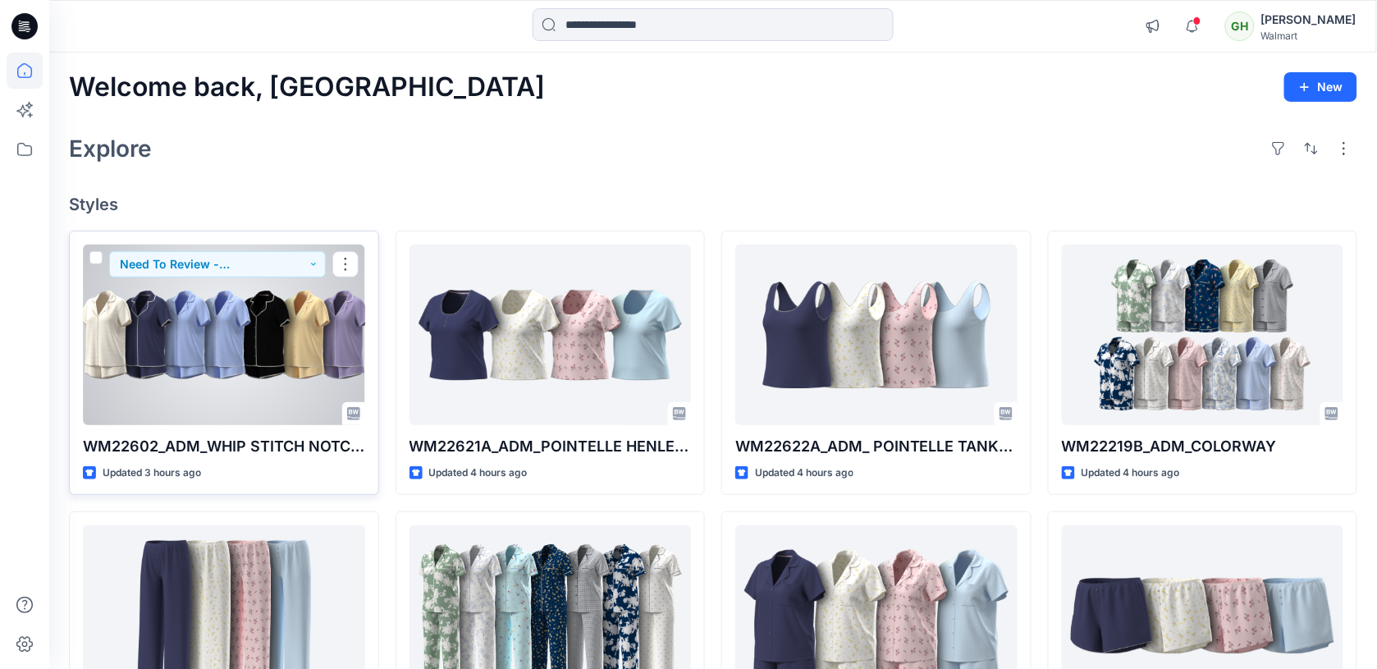
click at [259, 346] on div at bounding box center [224, 335] width 282 height 181
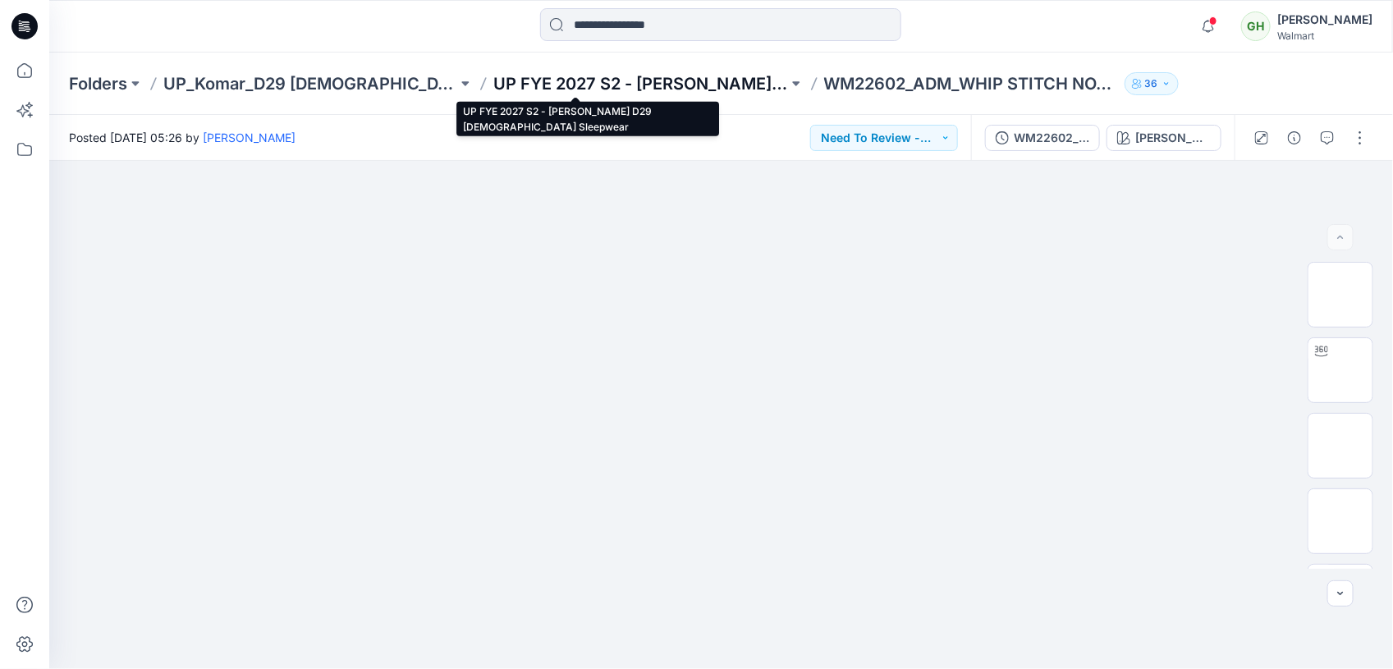
click at [521, 84] on p "UP FYE 2027 S2 - Komar D29 Ladies Sleepwear" at bounding box center [640, 83] width 294 height 23
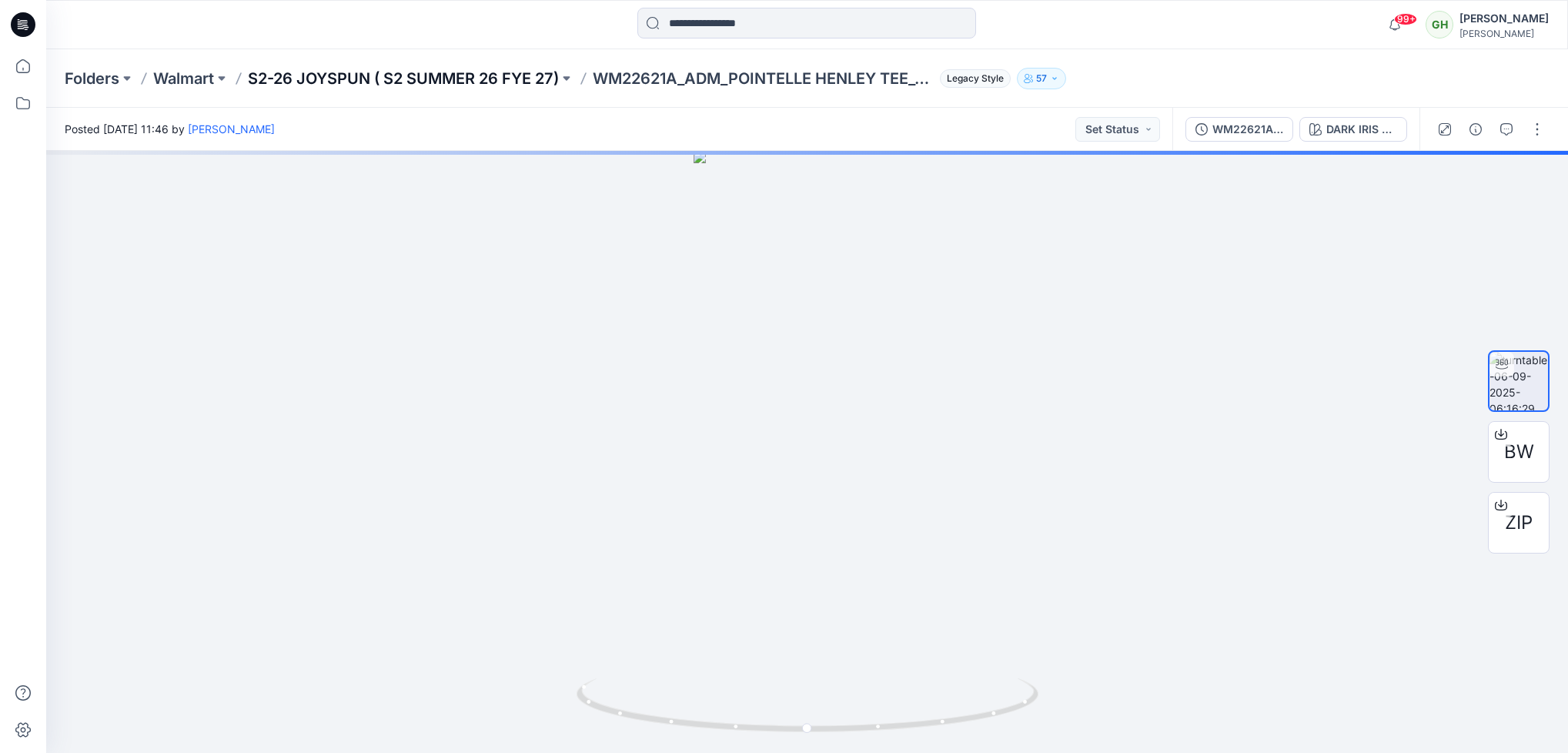
click at [462, 77] on div "Folders Walmart S2-26 JOYSPUN ( S2 SUMMER 26 FYE 27) WM22621A_ADM_POINTELLE HEN…" at bounding box center [807, 79] width 1522 height 58
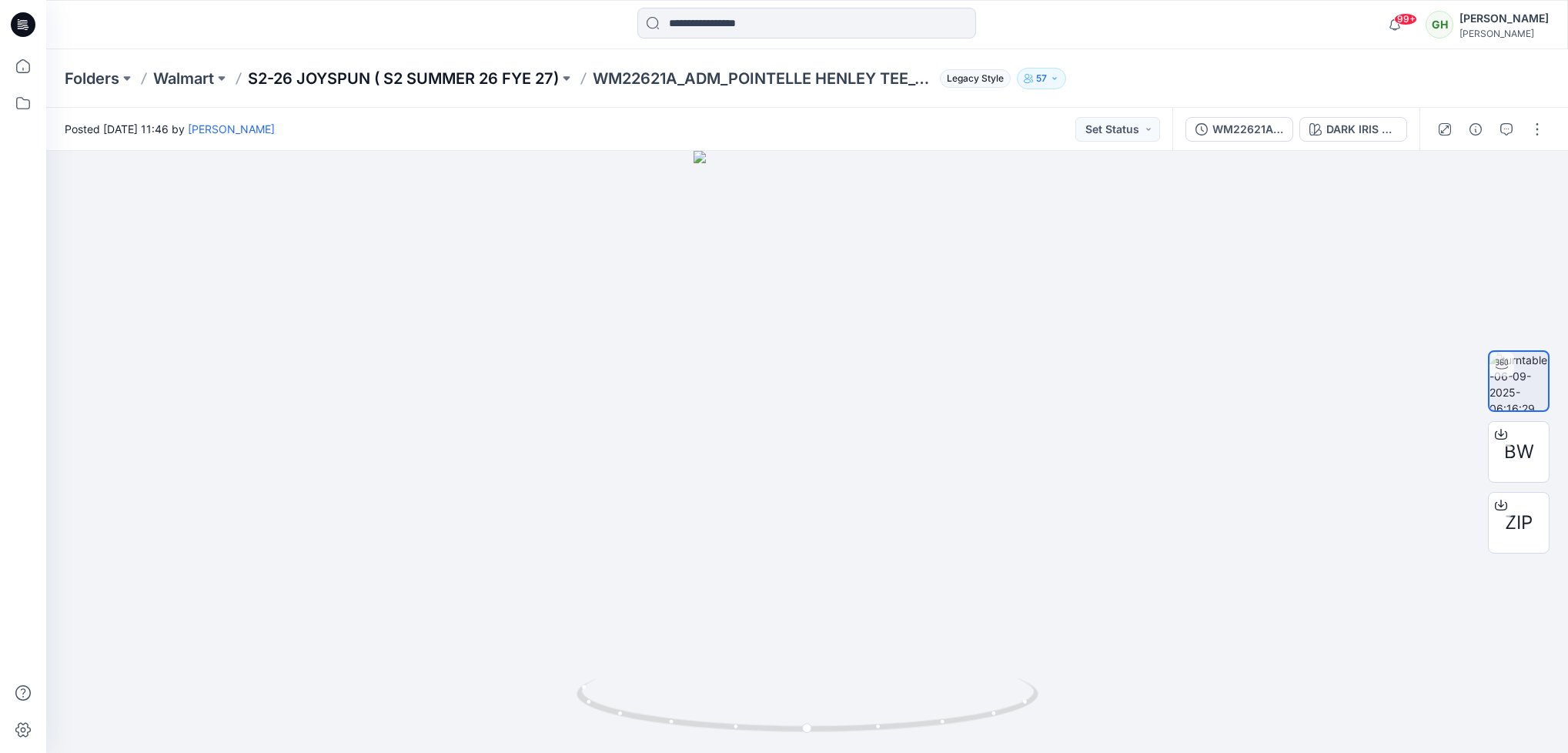
click at [460, 77] on p "S2-26 JOYSPUN ( S2 SUMMER 26 FYE 27)" at bounding box center [403, 78] width 311 height 22
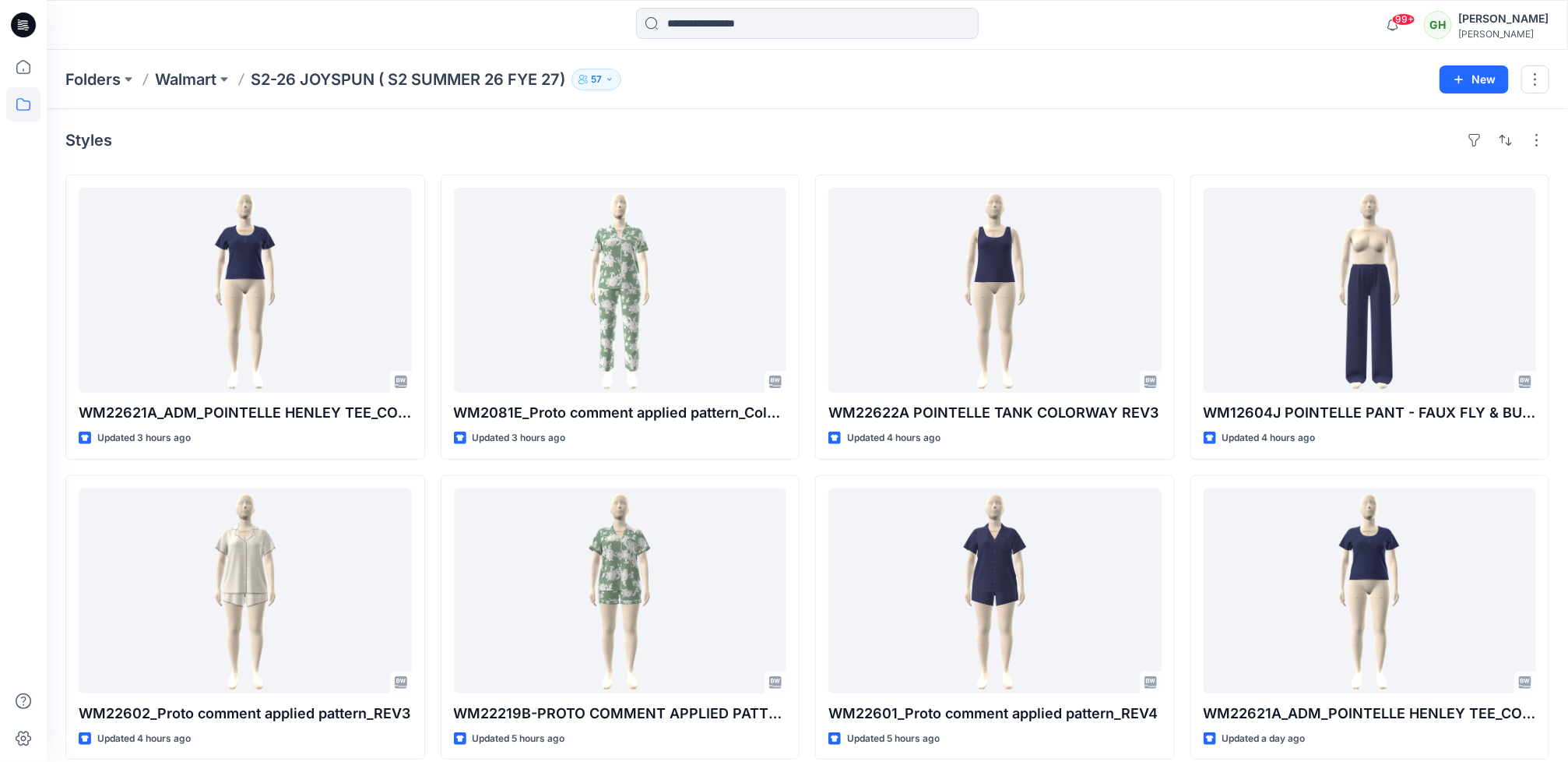
click at [21, 19] on icon at bounding box center [23, 25] width 25 height 25
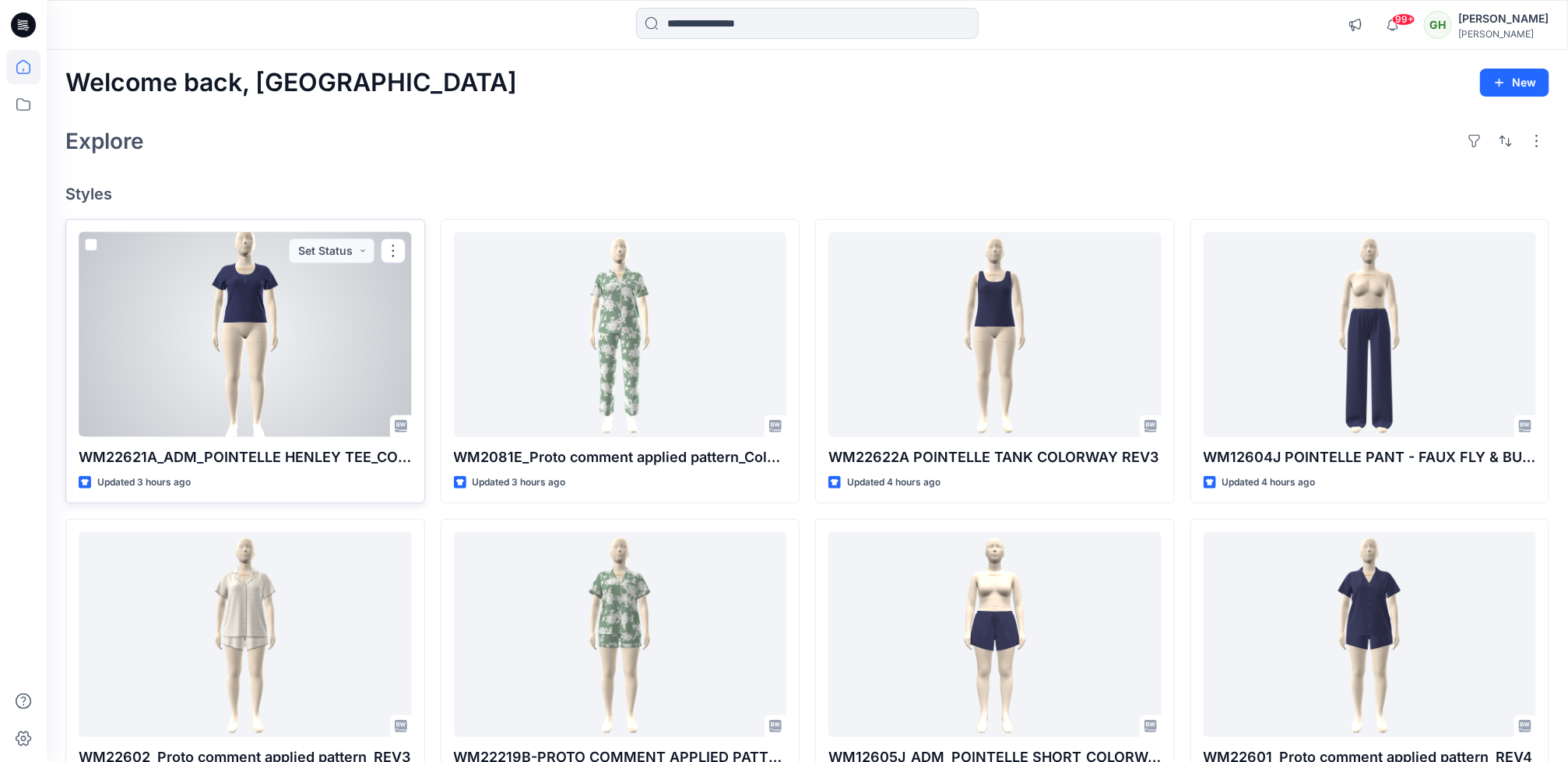
click at [253, 295] on div at bounding box center [245, 335] width 333 height 205
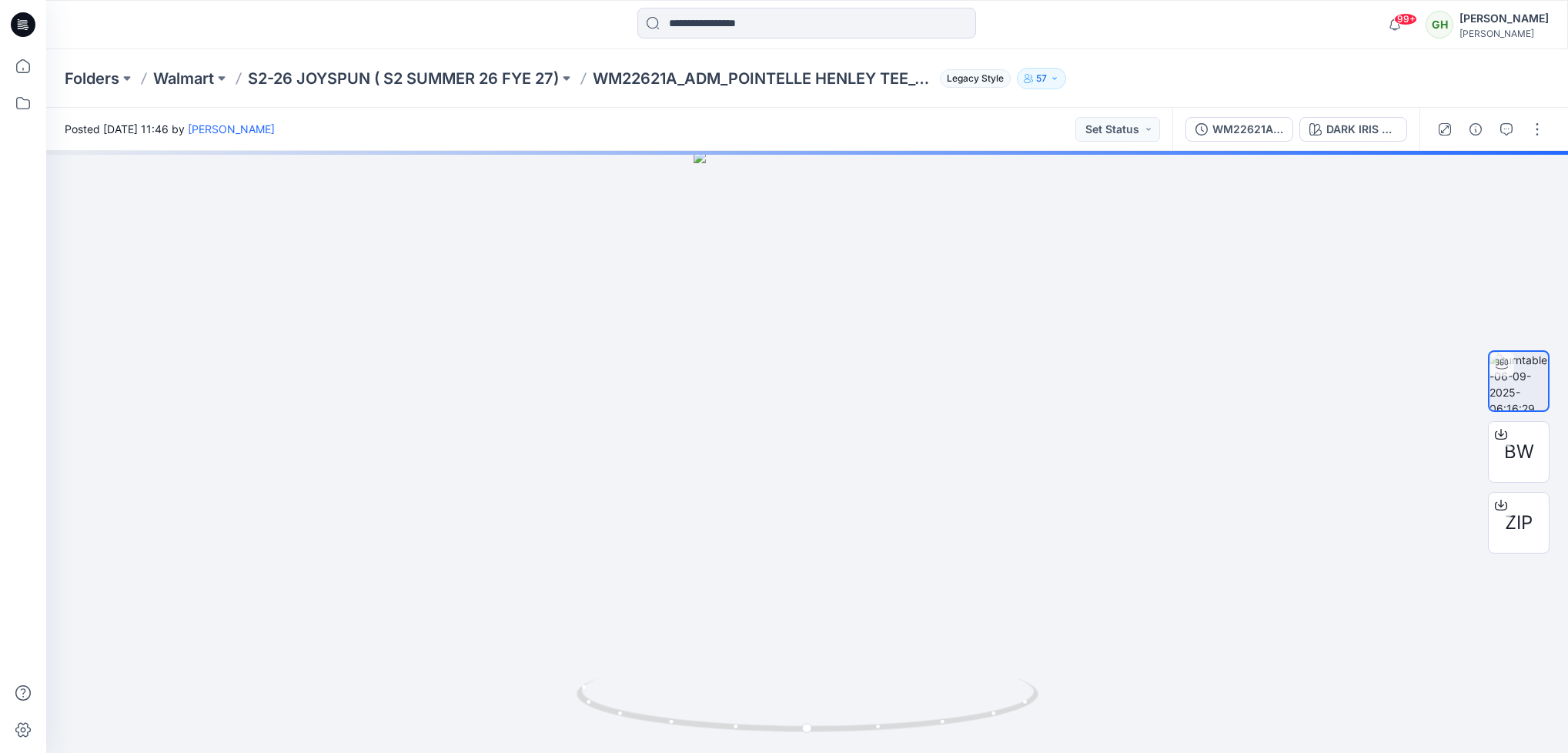
click at [472, 80] on p "S2-26 JOYSPUN ( S2 SUMMER 26 FYE 27)" at bounding box center [403, 78] width 311 height 22
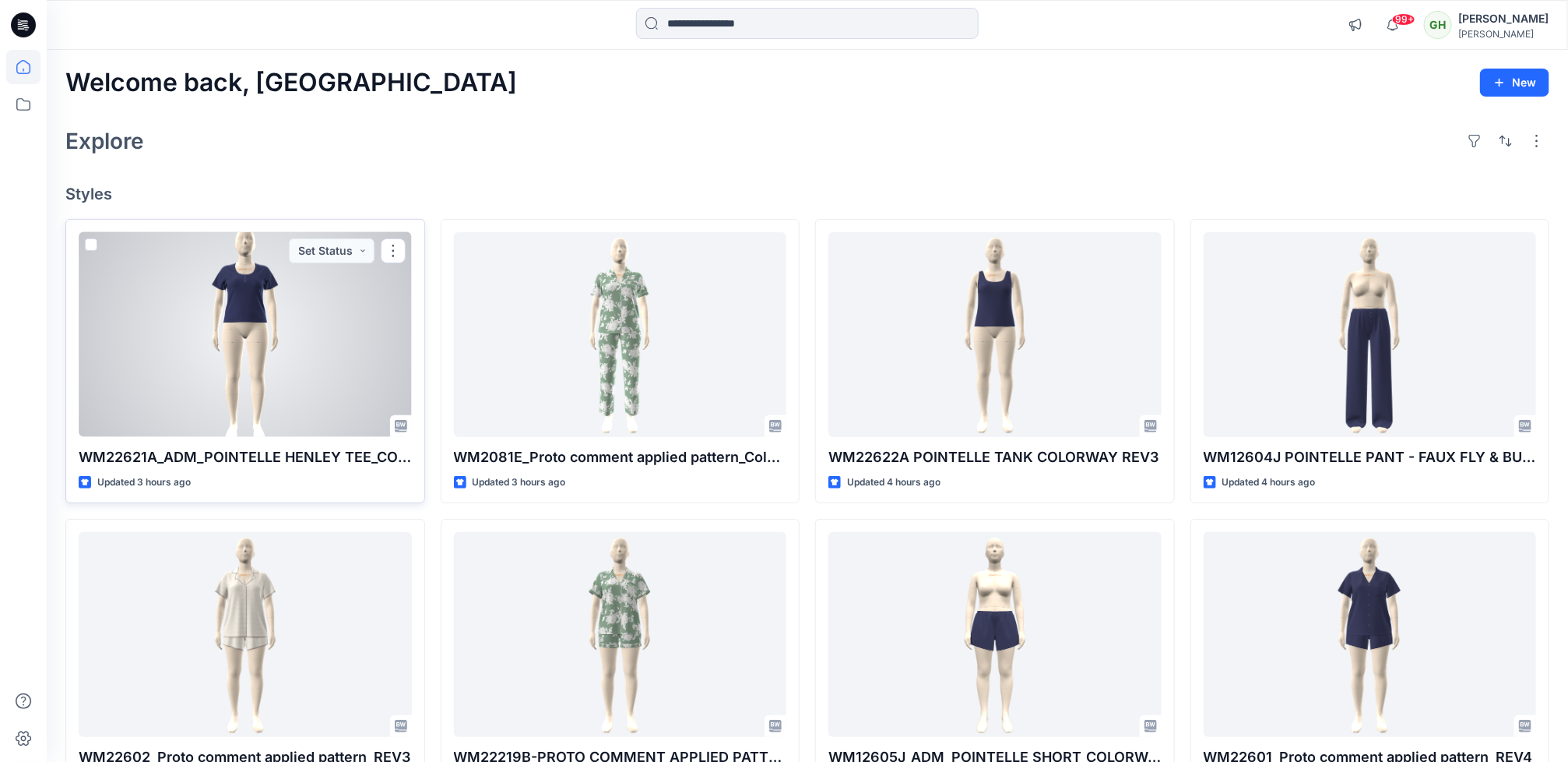
click at [203, 385] on div at bounding box center [245, 335] width 333 height 205
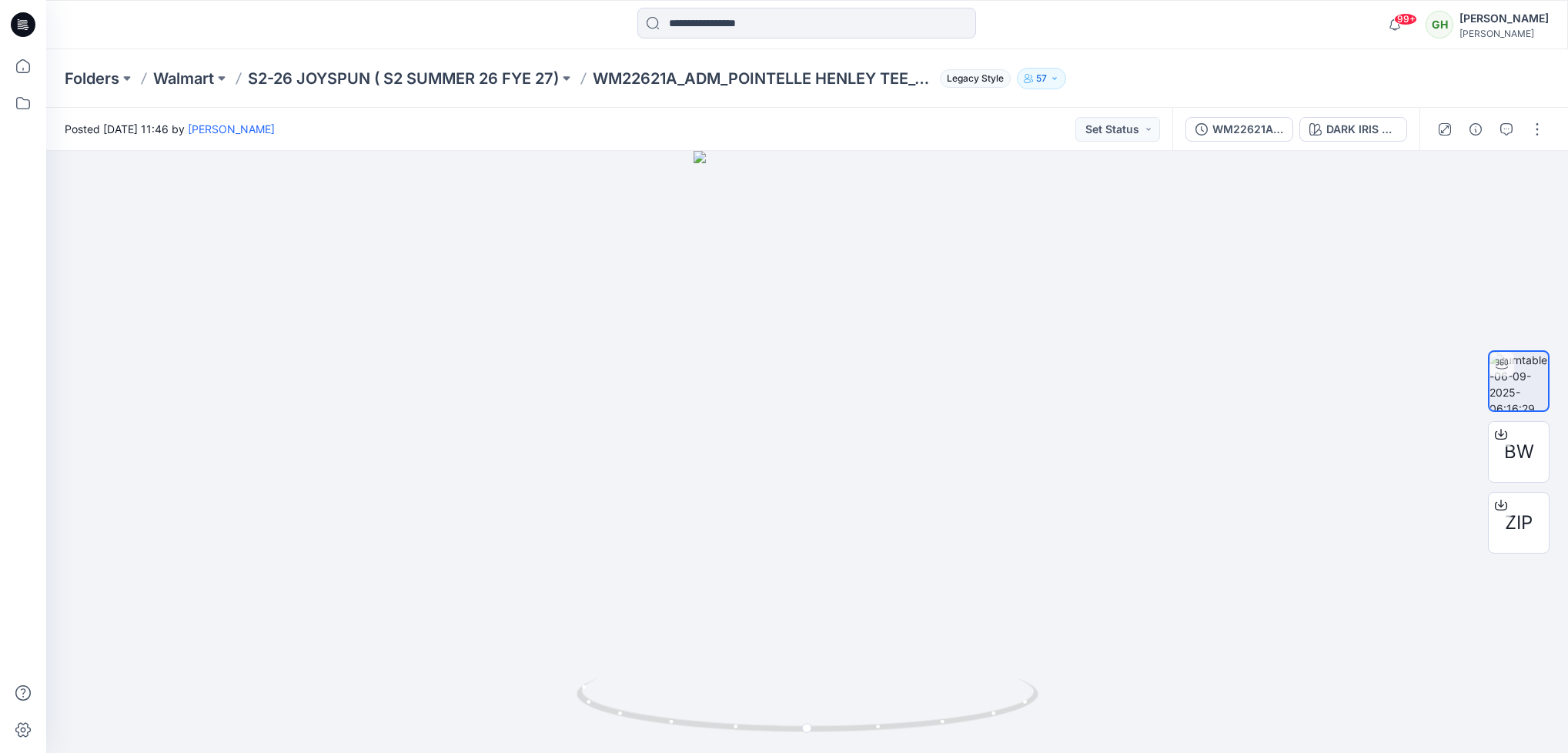
click at [20, 23] on icon at bounding box center [20, 23] width 5 height 1
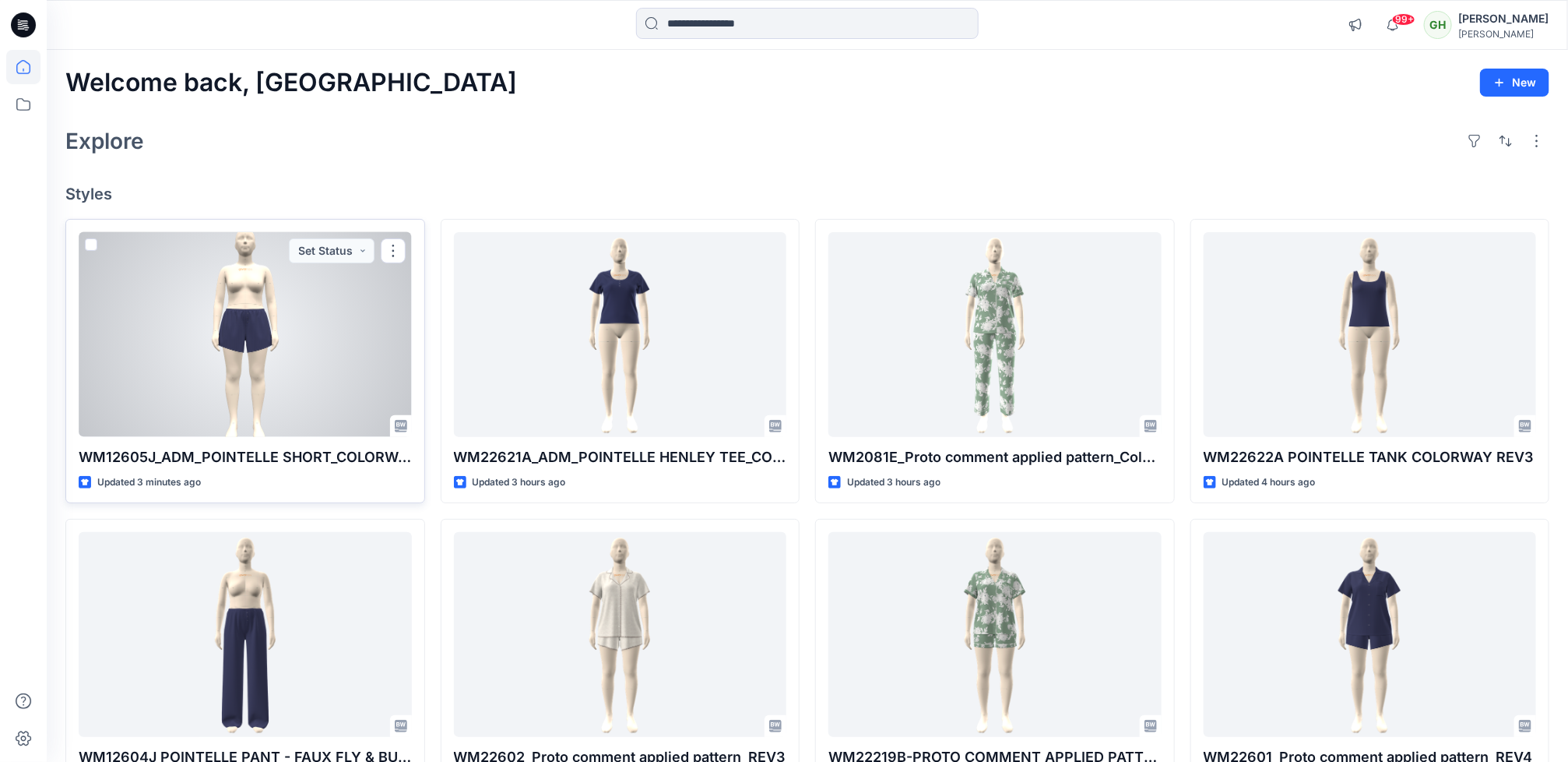
click at [249, 325] on div at bounding box center [245, 335] width 333 height 205
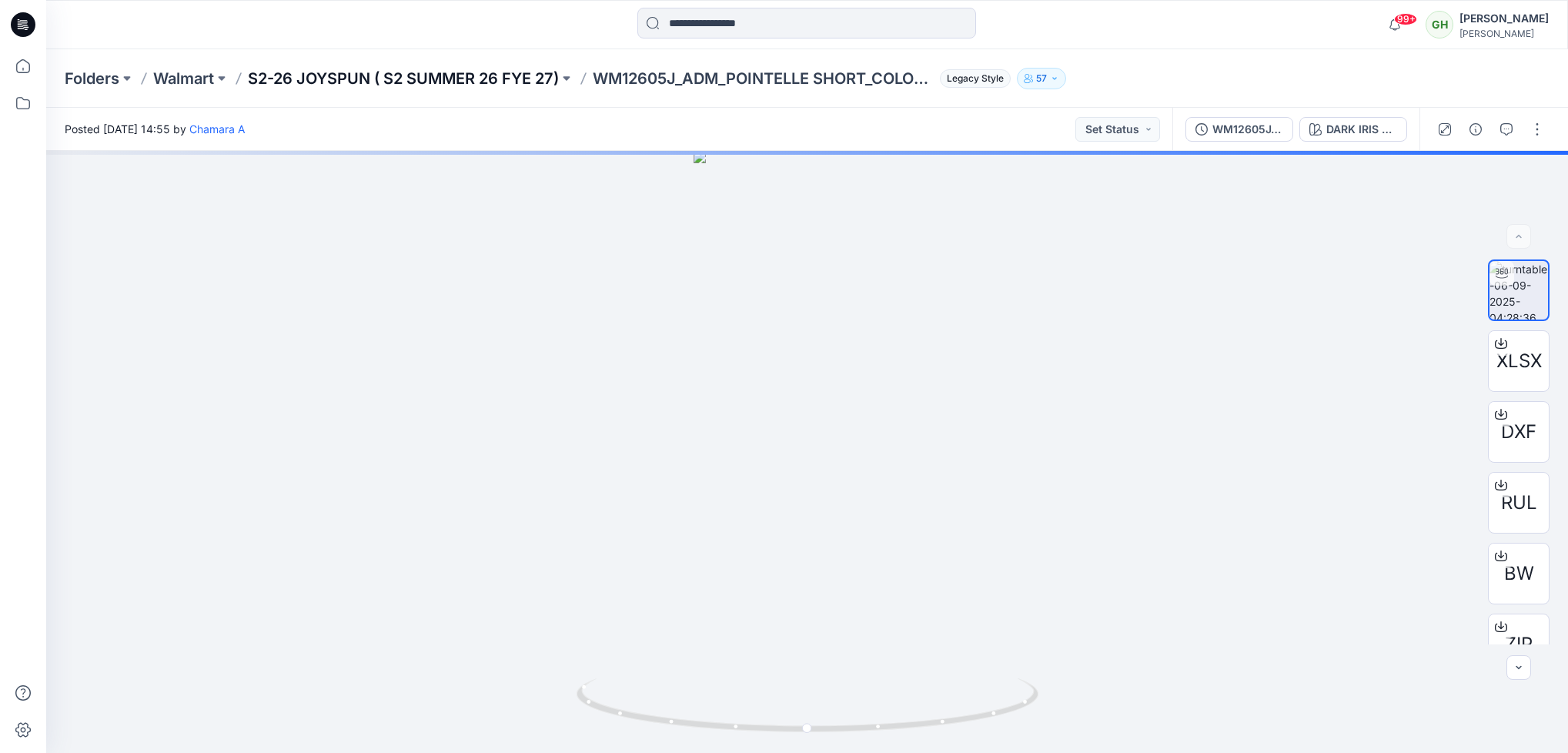
click at [439, 81] on p "S2-26 JOYSPUN ( S2 SUMMER 26 FYE 27)" at bounding box center [403, 78] width 311 height 22
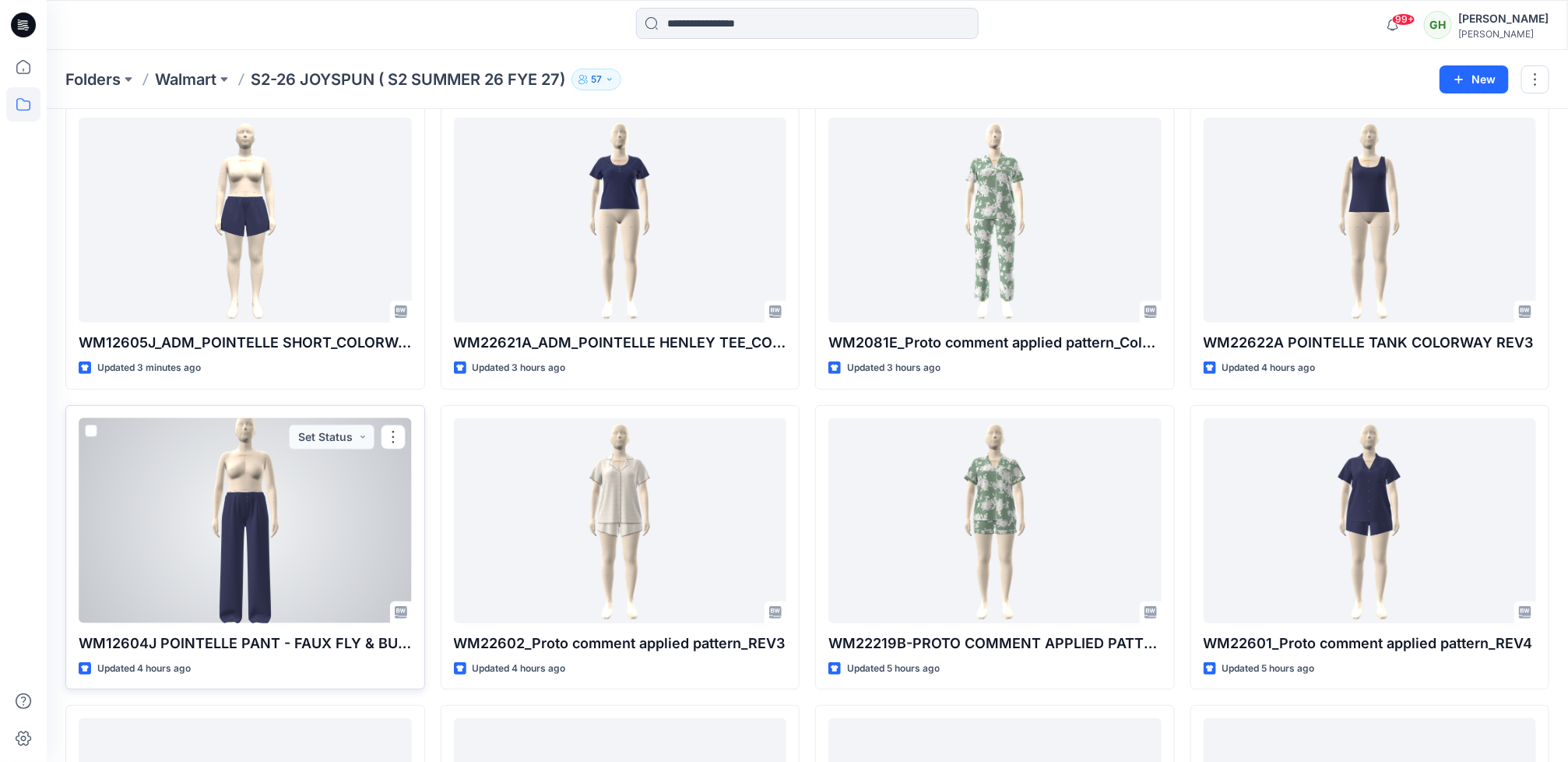
scroll to position [24, 0]
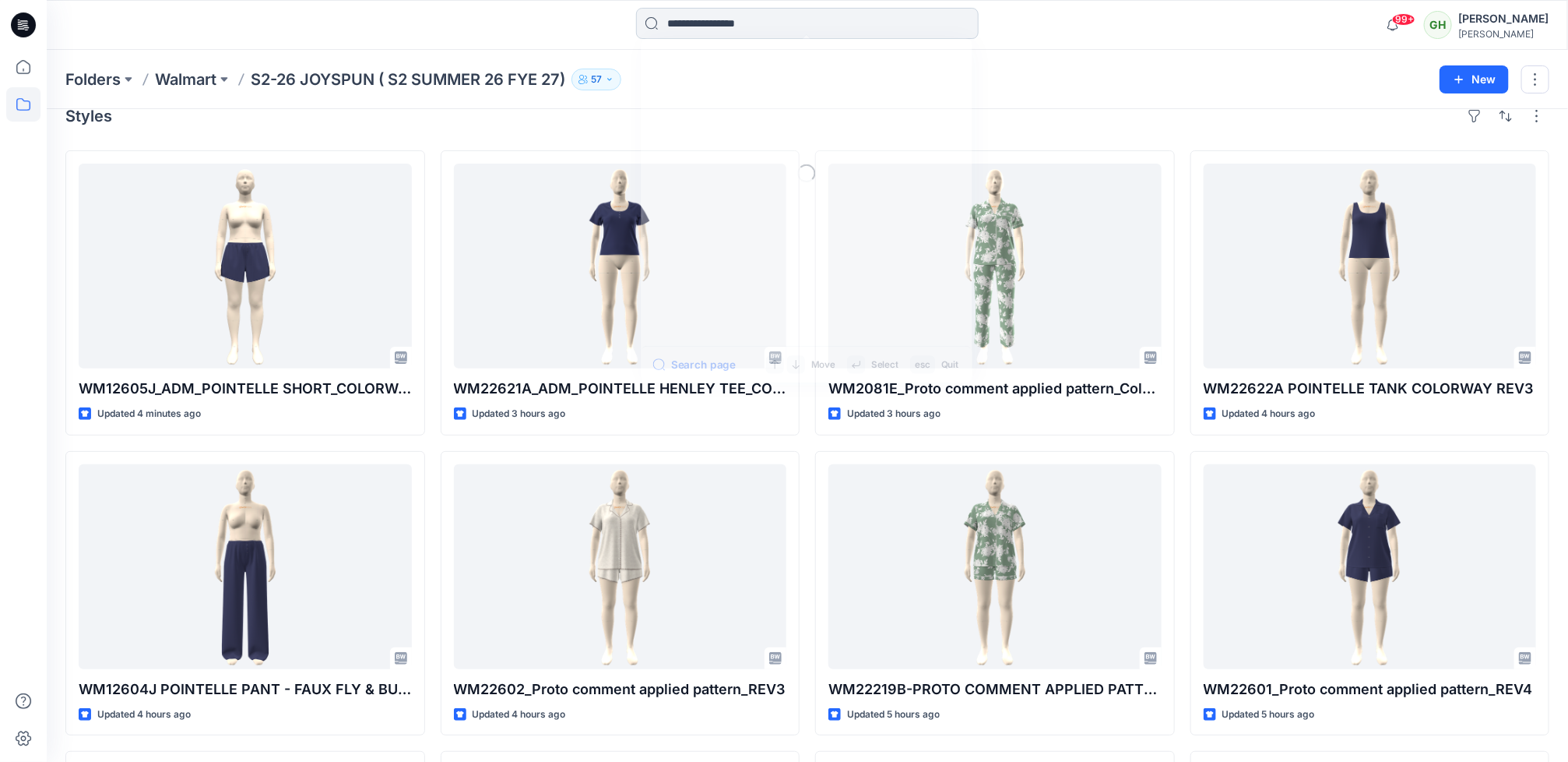
click at [713, 9] on input at bounding box center [807, 23] width 342 height 31
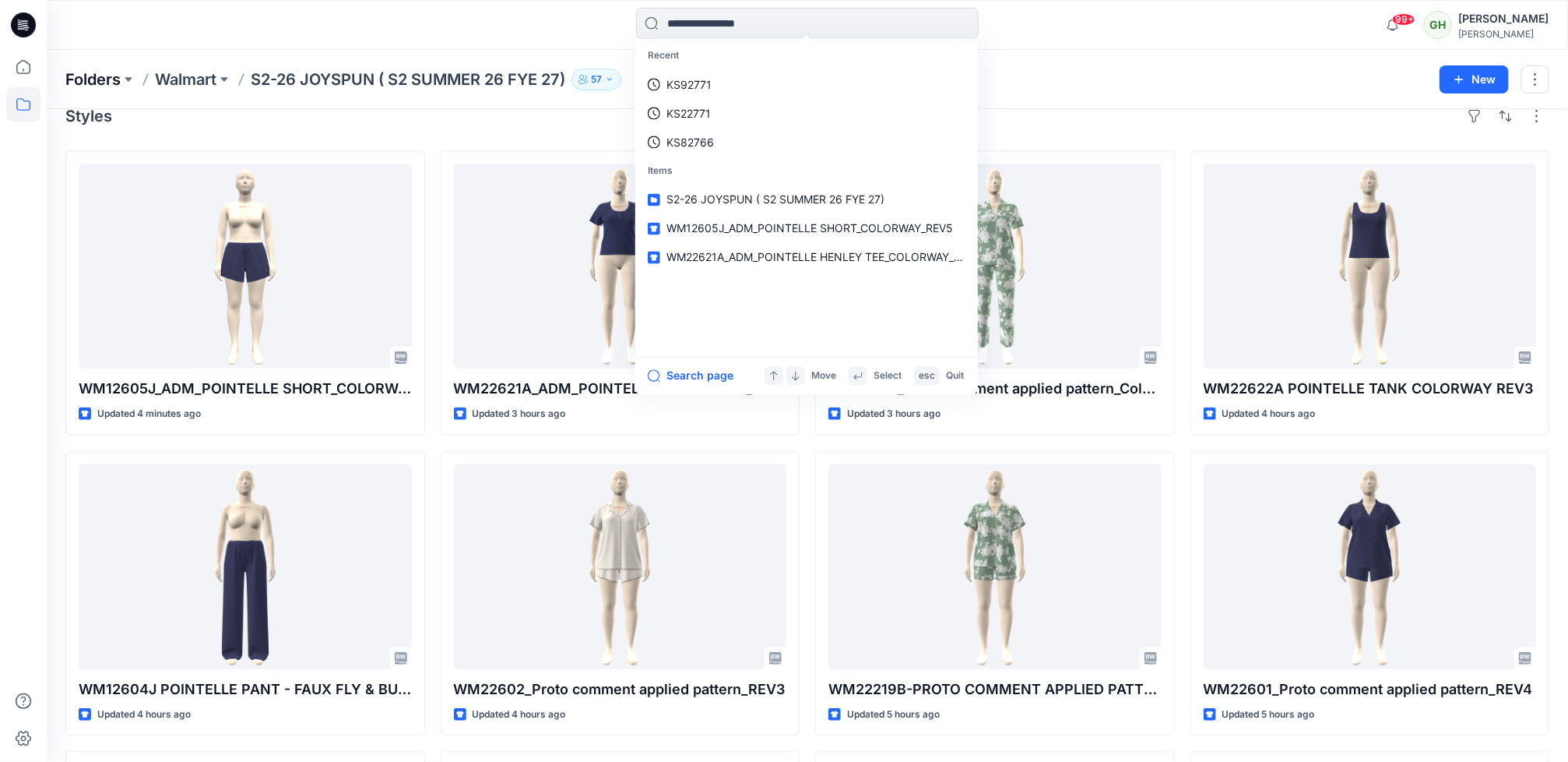
click at [71, 77] on p "Folders" at bounding box center [93, 79] width 55 height 22
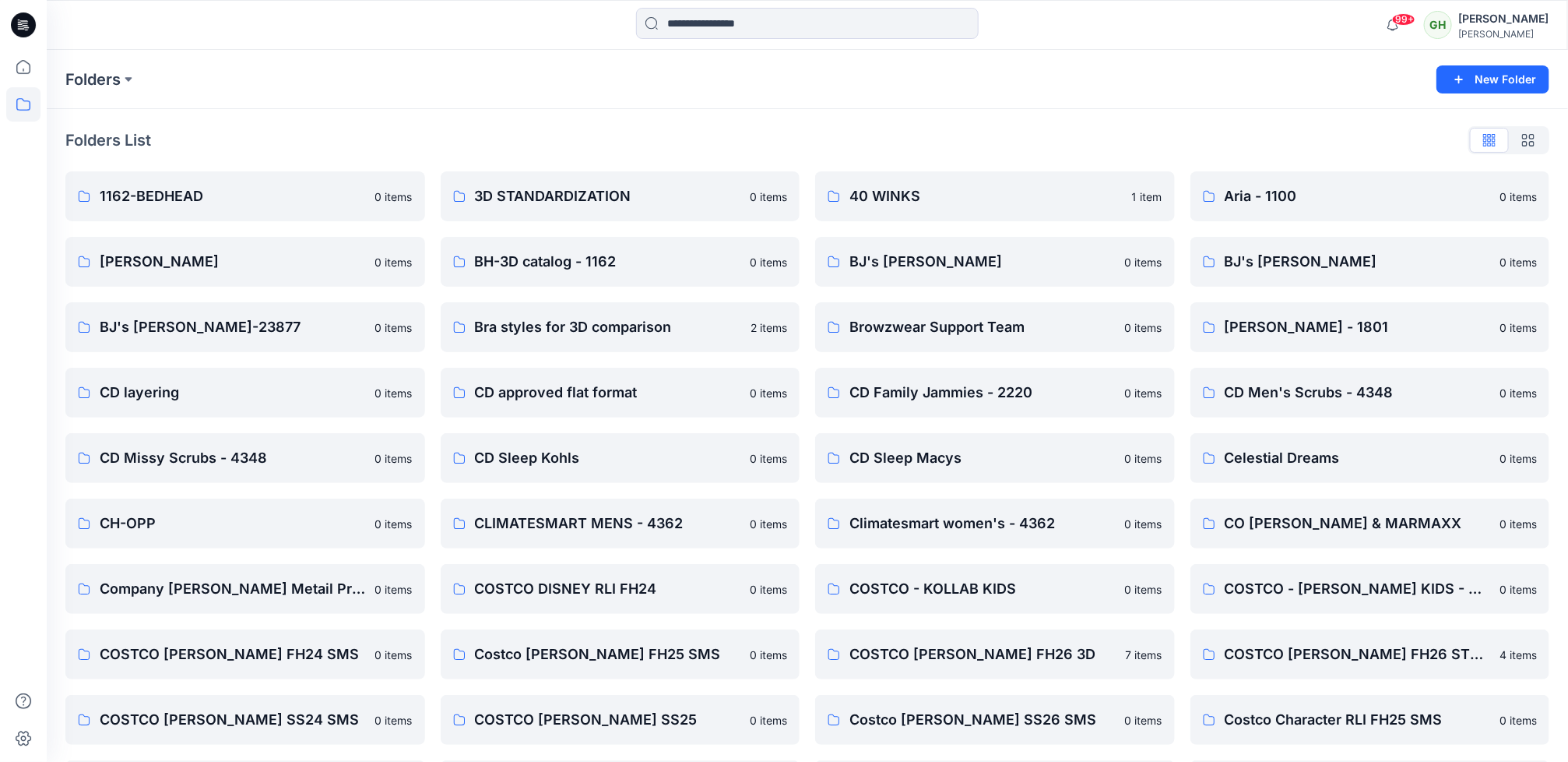
click at [16, 35] on icon at bounding box center [23, 25] width 25 height 25
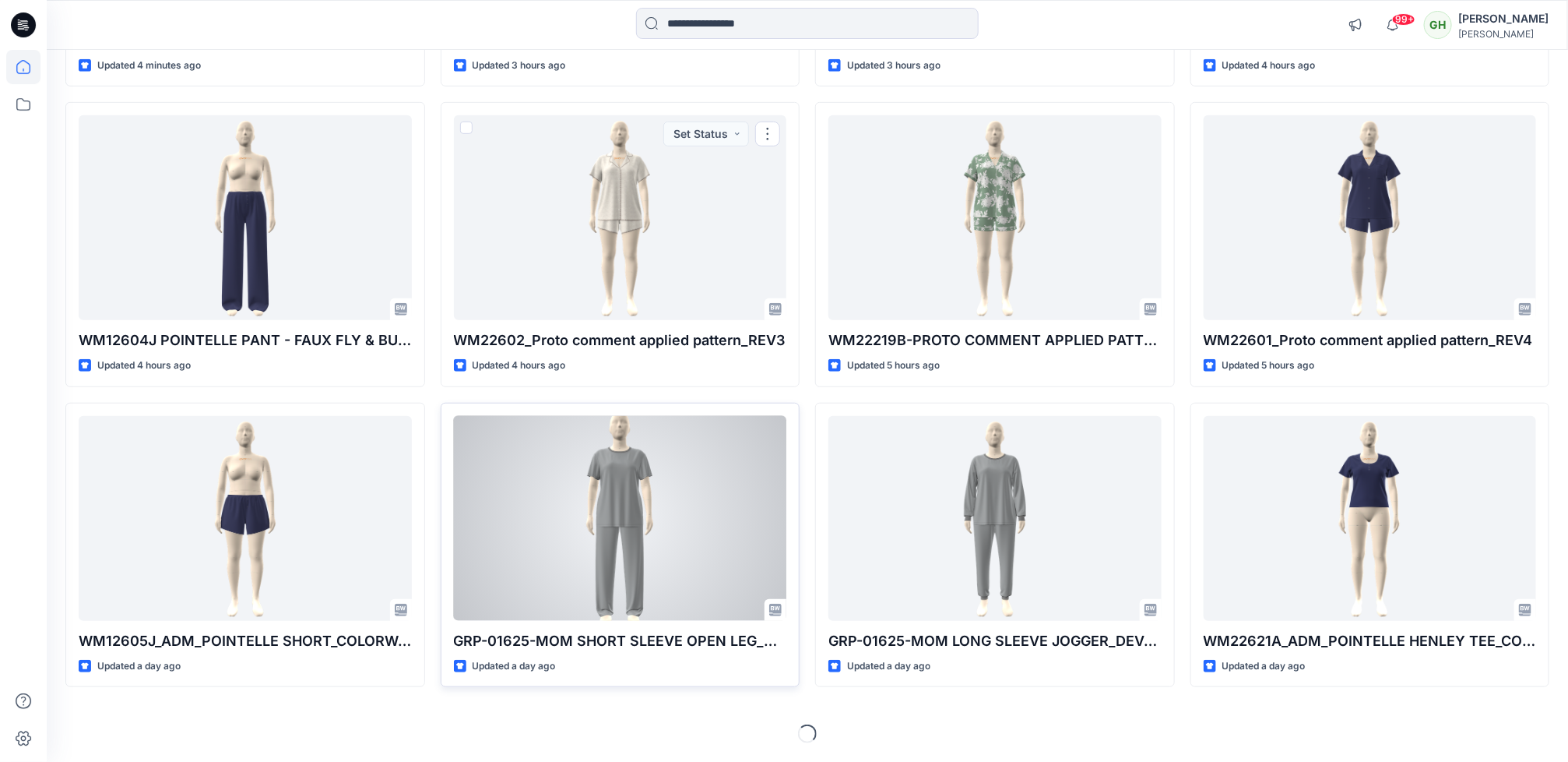
scroll to position [419, 0]
click at [603, 538] on div at bounding box center [619, 518] width 333 height 205
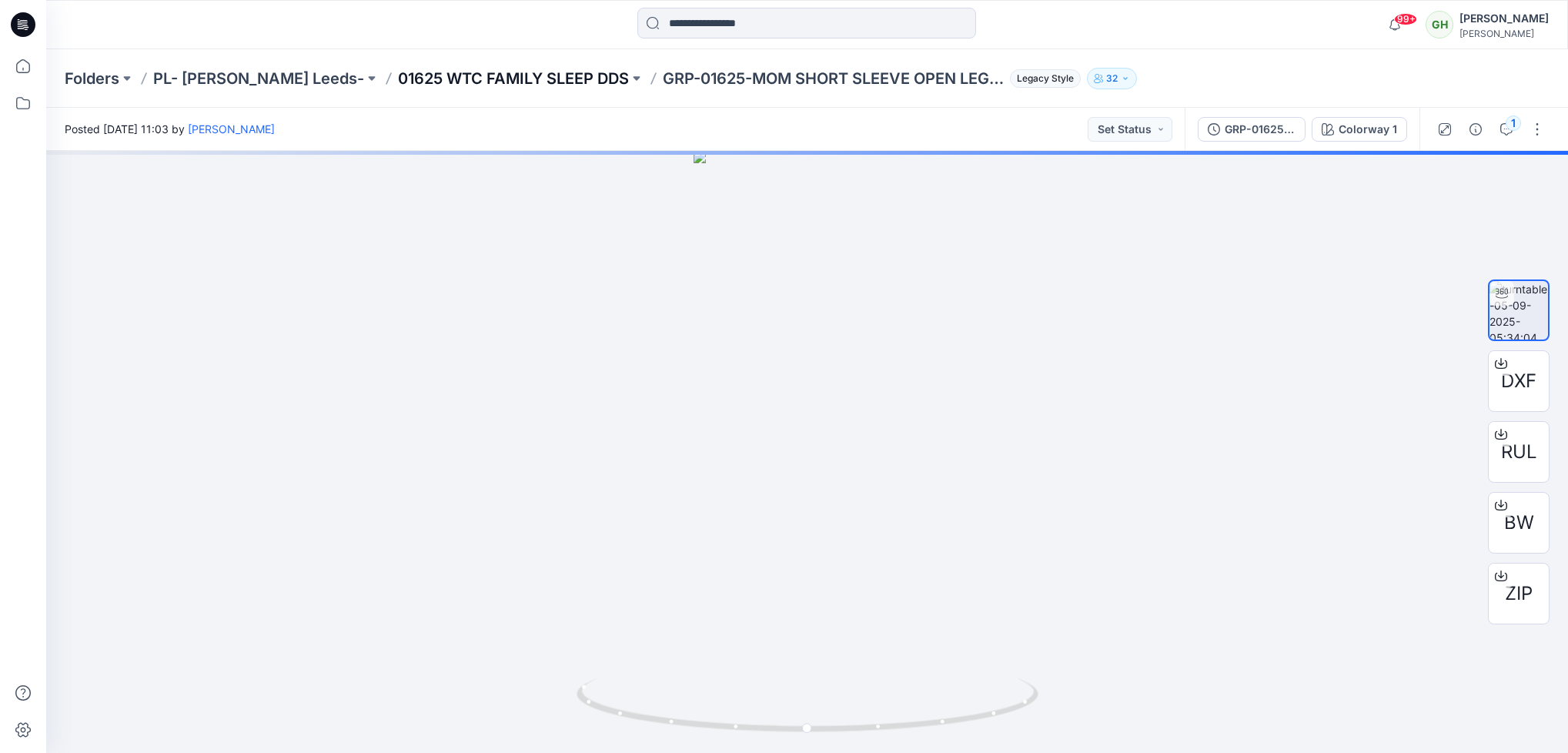
click at [430, 76] on p "01625 WTC FAMILY SLEEP DDS" at bounding box center [513, 78] width 231 height 22
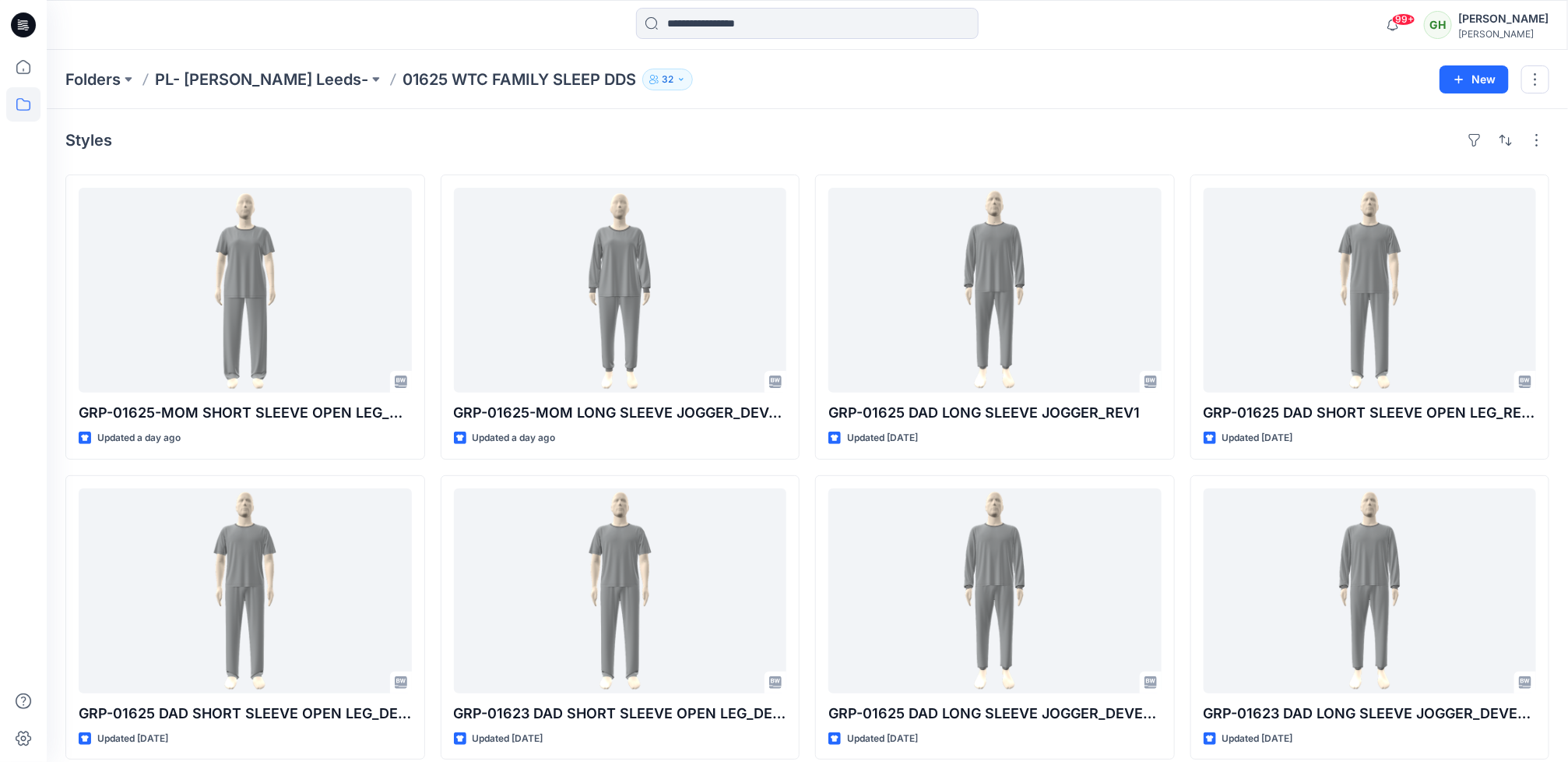
drag, startPoint x: 32, startPoint y: 27, endPoint x: 80, endPoint y: 37, distance: 49.0
click at [32, 27] on icon at bounding box center [23, 25] width 25 height 25
